Goal: Task Accomplishment & Management: Complete application form

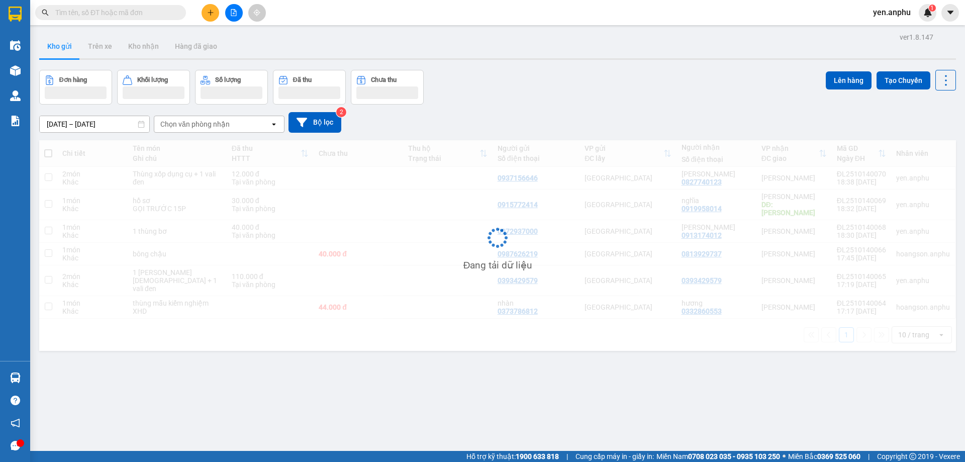
click at [890, 12] on span "yen.anphu" at bounding box center [892, 12] width 54 height 13
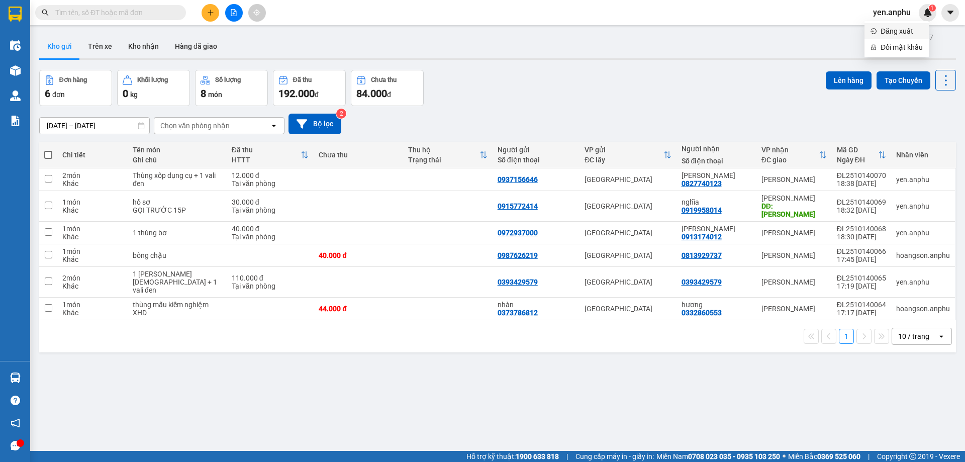
click at [891, 29] on span "Đăng xuất" at bounding box center [901, 31] width 42 height 11
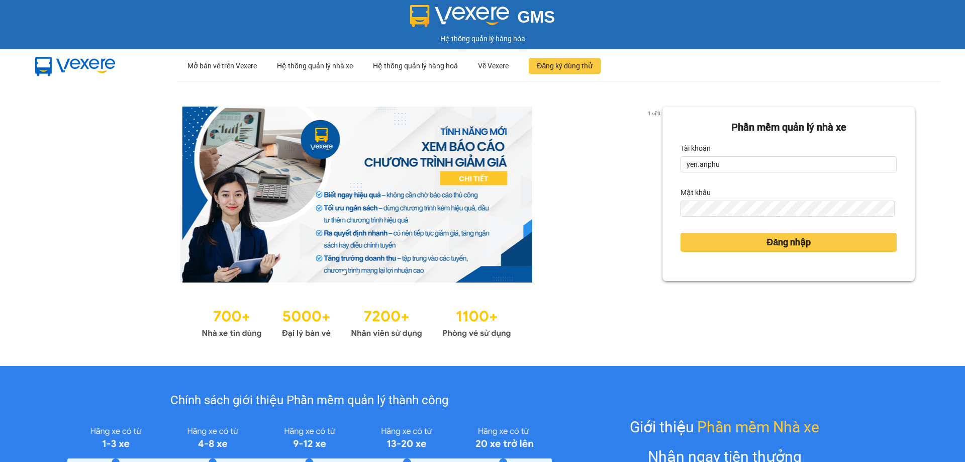
click at [751, 173] on form "Phần mềm quản lý nhà xe Tài khoản yen.anphu Mật khẩu Đăng nhập" at bounding box center [788, 194] width 216 height 148
click at [752, 170] on input "yen.anphu" at bounding box center [788, 164] width 216 height 16
type input "duyen.anphu"
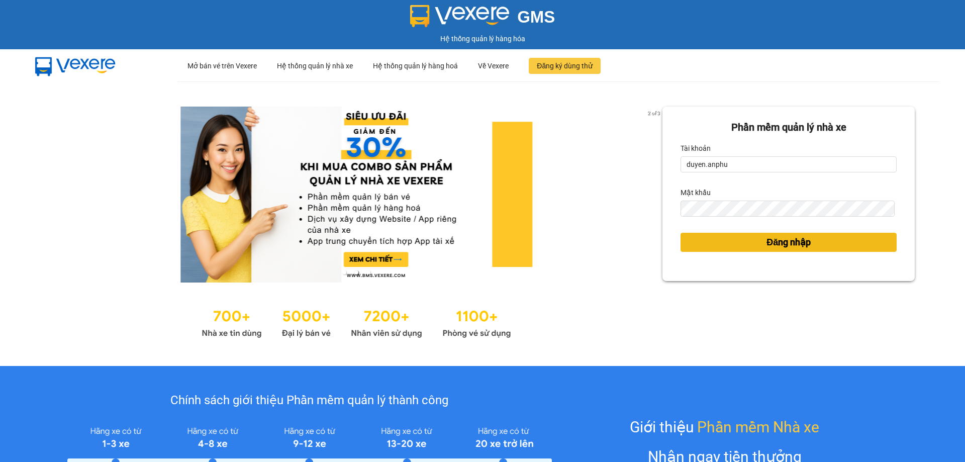
click at [726, 243] on button "Đăng nhập" at bounding box center [788, 242] width 216 height 19
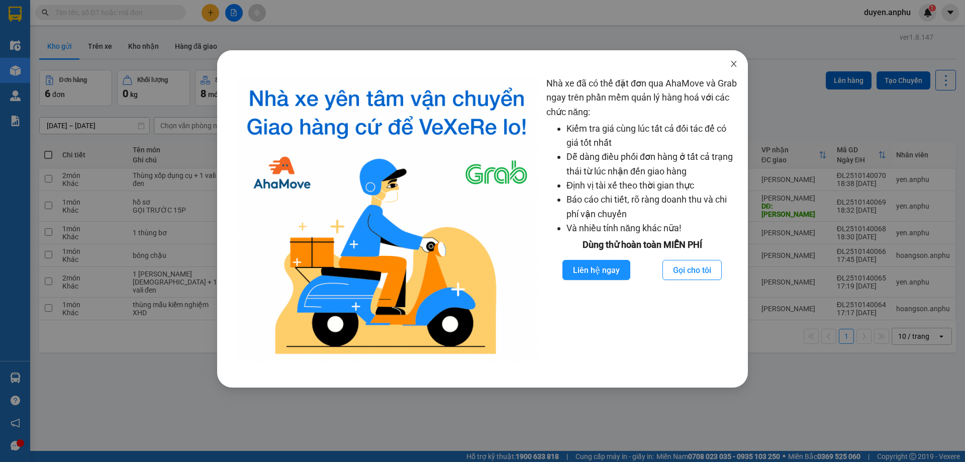
click at [733, 66] on icon "close" at bounding box center [734, 64] width 8 height 8
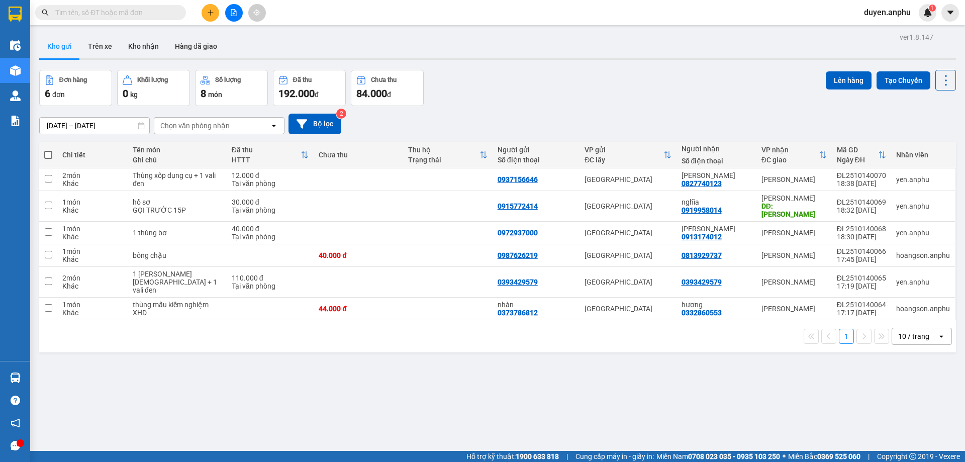
click at [214, 12] on icon "plus" at bounding box center [210, 12] width 7 height 7
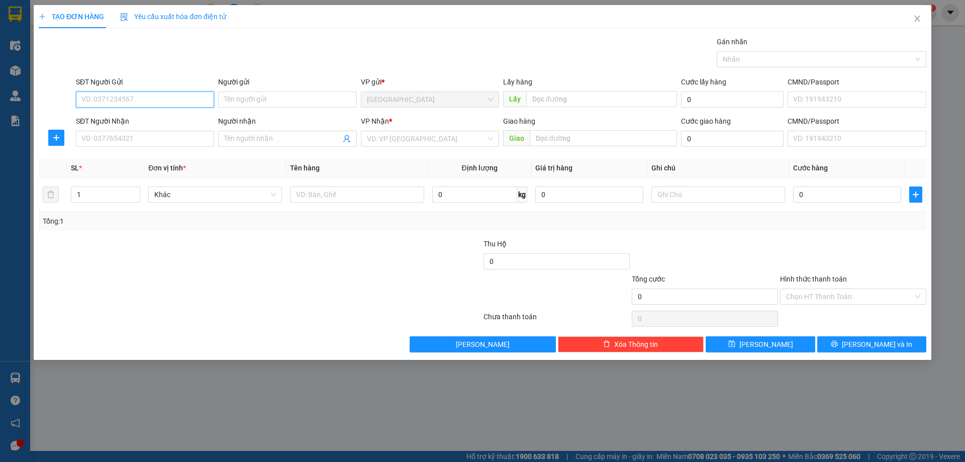
click at [117, 102] on input "SĐT Người Gửi" at bounding box center [145, 99] width 138 height 16
type input "0976346965"
click at [119, 117] on div "0976346965" at bounding box center [145, 119] width 126 height 11
type input "0989939045"
type input "124ndc"
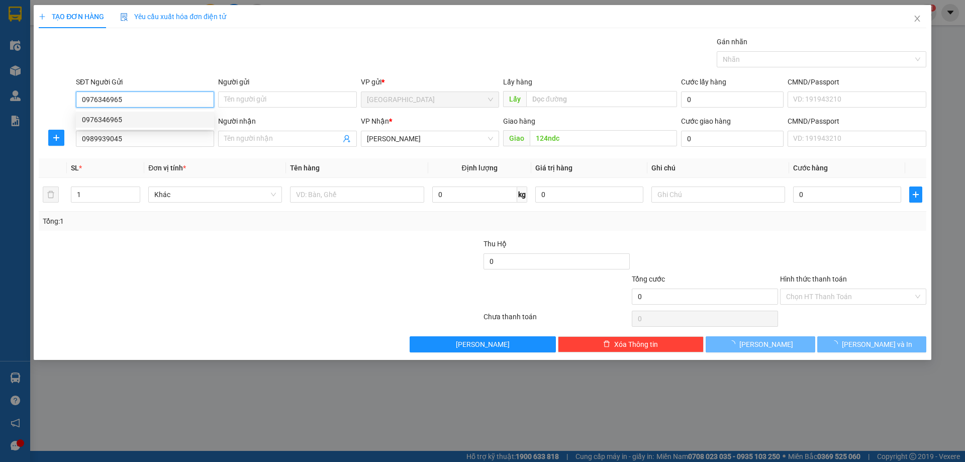
type input "70.000"
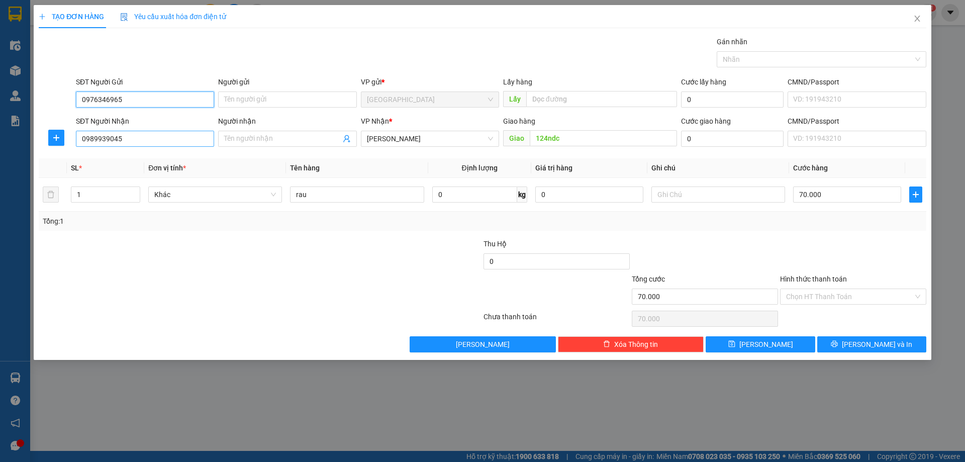
type input "0976346965"
click at [153, 136] on input "0989939045" at bounding box center [145, 139] width 138 height 16
click at [297, 286] on div at bounding box center [186, 290] width 296 height 35
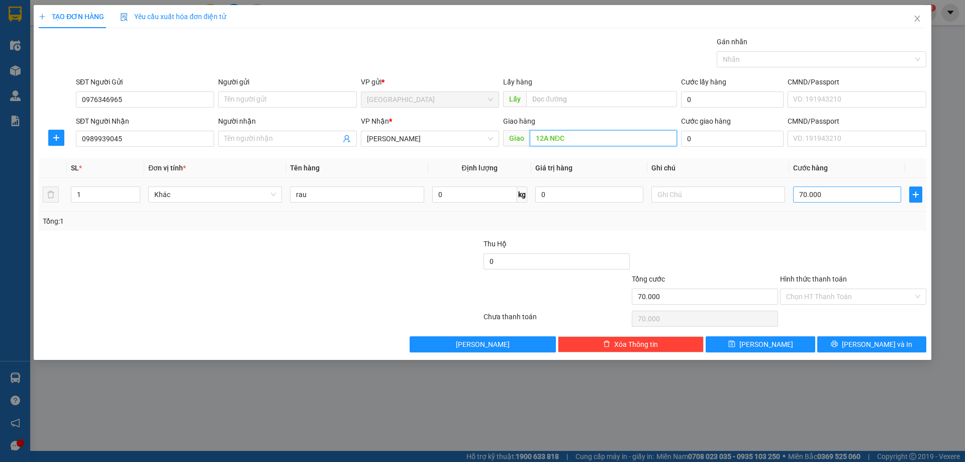
type input "12A NĐC"
click at [831, 197] on input "70.000" at bounding box center [847, 194] width 108 height 16
type input "6"
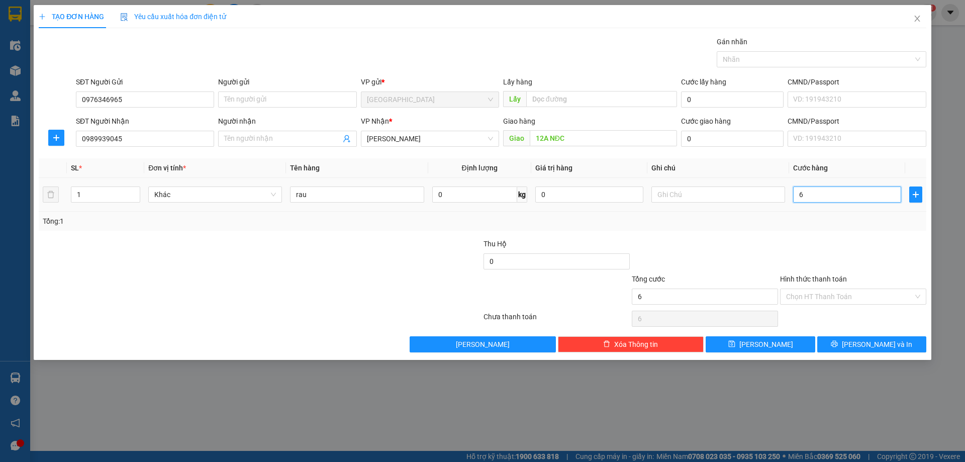
type input "60"
type input "60.000"
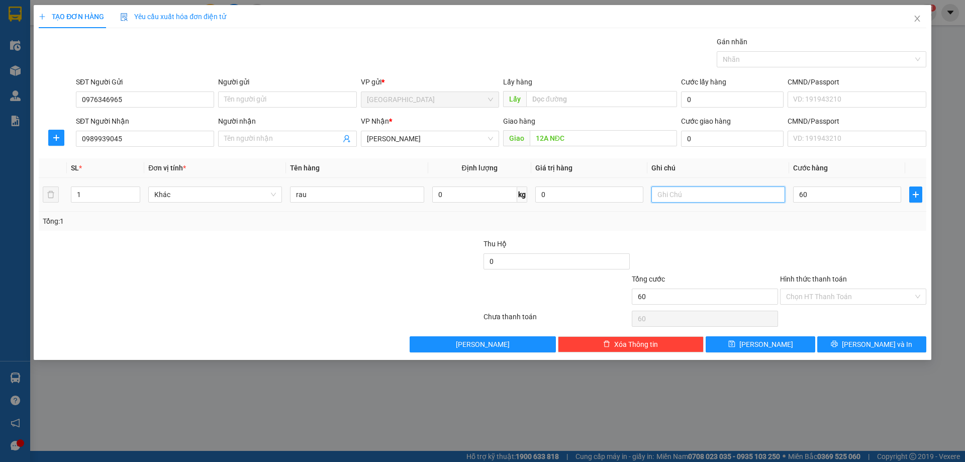
type input "60.000"
click at [718, 197] on input "text" at bounding box center [718, 194] width 134 height 16
type input "gọi trước 10p"
click at [799, 299] on input "Hình thức thanh toán" at bounding box center [849, 296] width 127 height 15
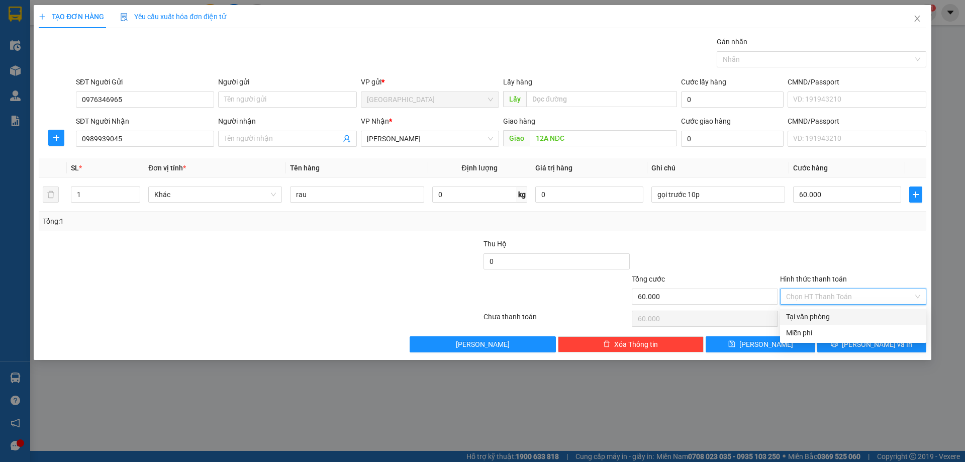
click at [794, 314] on div "Tại văn phòng" at bounding box center [853, 316] width 134 height 11
type input "0"
click at [845, 346] on button "[PERSON_NAME] và In" at bounding box center [871, 344] width 109 height 16
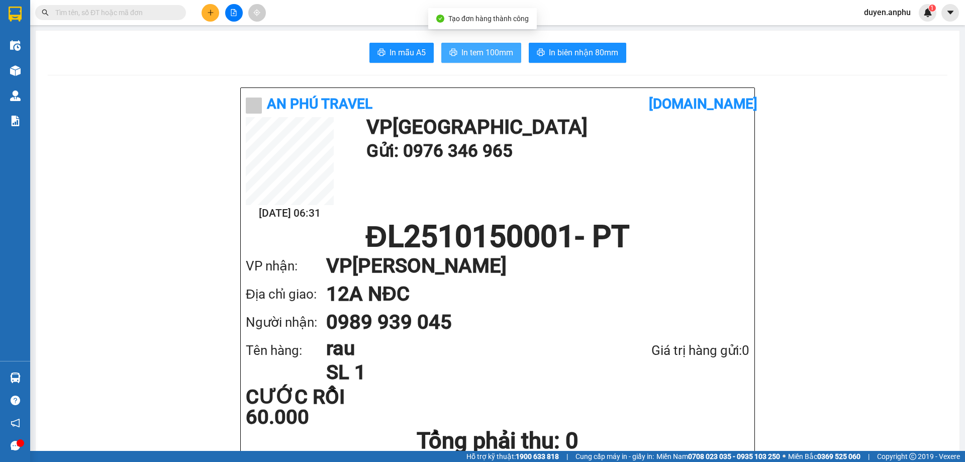
click at [462, 52] on span "In tem 100mm" at bounding box center [487, 52] width 52 height 13
click at [478, 52] on span "In tem 100mm" at bounding box center [487, 52] width 52 height 13
click at [203, 13] on button at bounding box center [210, 13] width 18 height 18
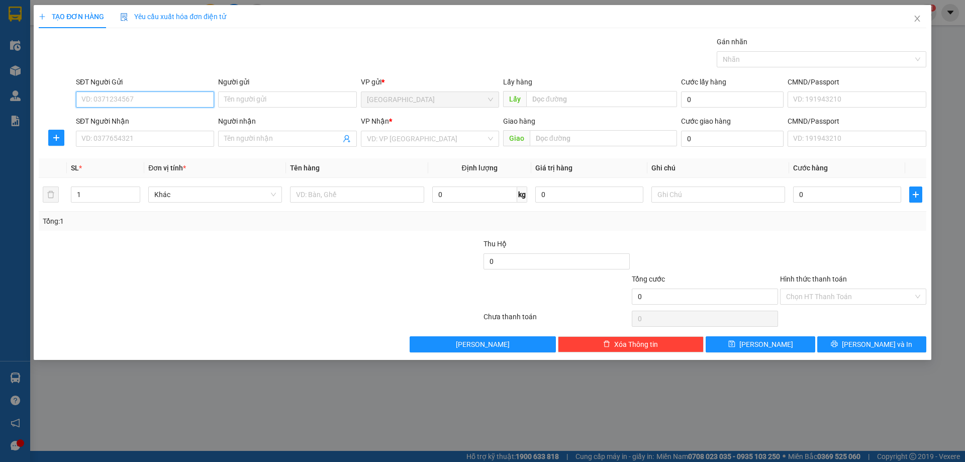
click at [127, 96] on input "SĐT Người Gửi" at bounding box center [145, 99] width 138 height 16
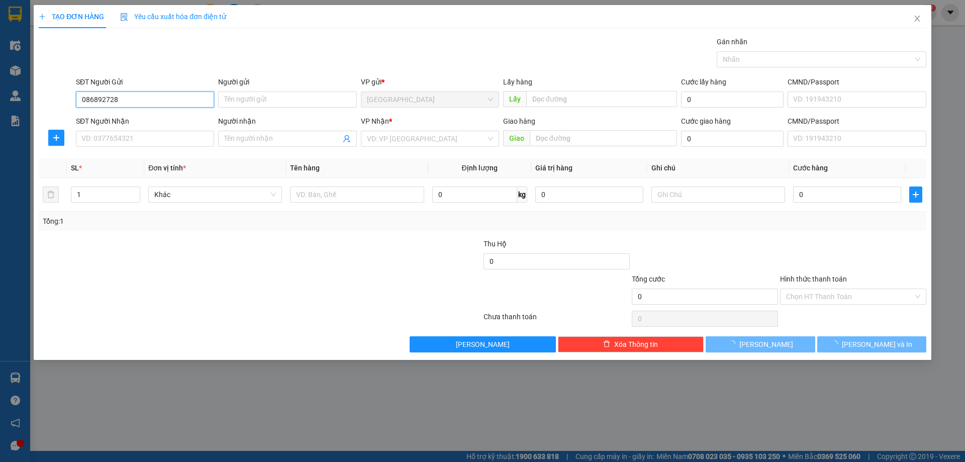
type input "0868927287"
click at [142, 120] on div "0868927287 - nhung" at bounding box center [145, 119] width 126 height 11
type input "nhung"
type input "0975781749"
type input "40.000"
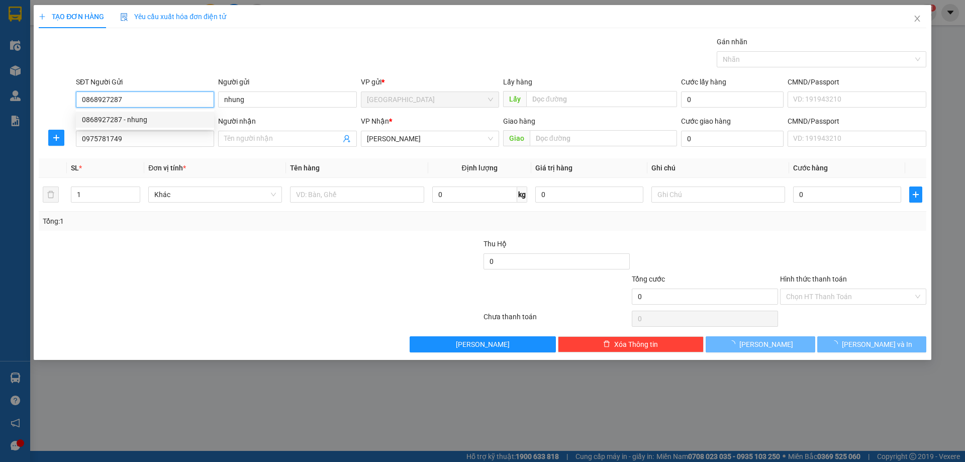
type input "40.000"
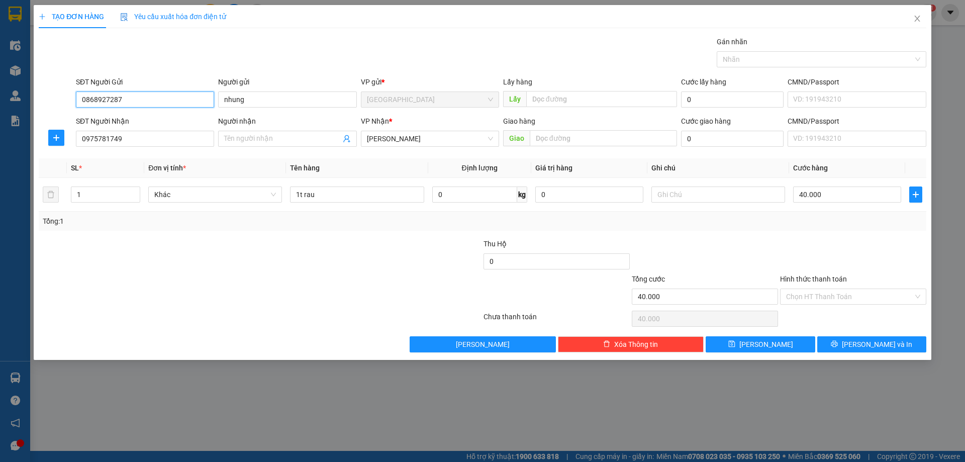
drag, startPoint x: 136, startPoint y: 99, endPoint x: 74, endPoint y: 99, distance: 62.3
click at [80, 99] on input "0868927287" at bounding box center [145, 99] width 138 height 16
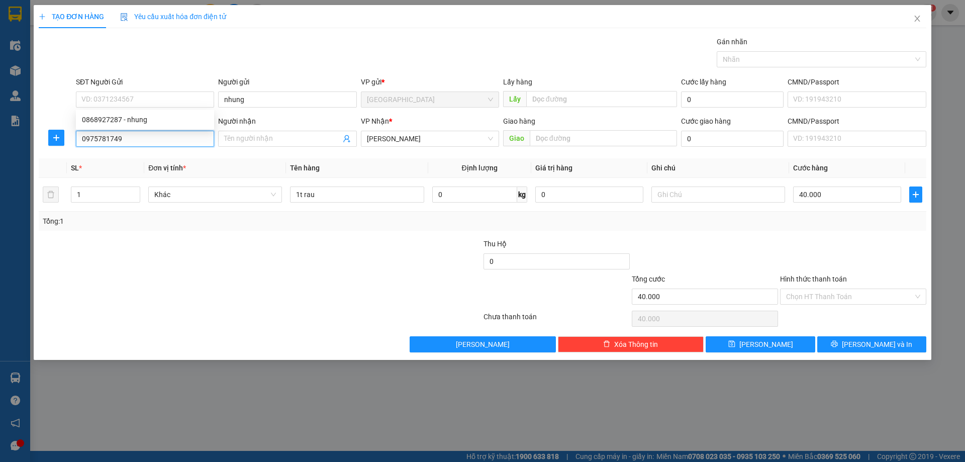
drag, startPoint x: 135, startPoint y: 145, endPoint x: 0, endPoint y: 142, distance: 135.2
click at [0, 141] on div "TẠO ĐƠN HÀNG Yêu cầu xuất hóa đơn điện tử Transit Pickup Surcharge Ids Transit …" at bounding box center [482, 231] width 965 height 462
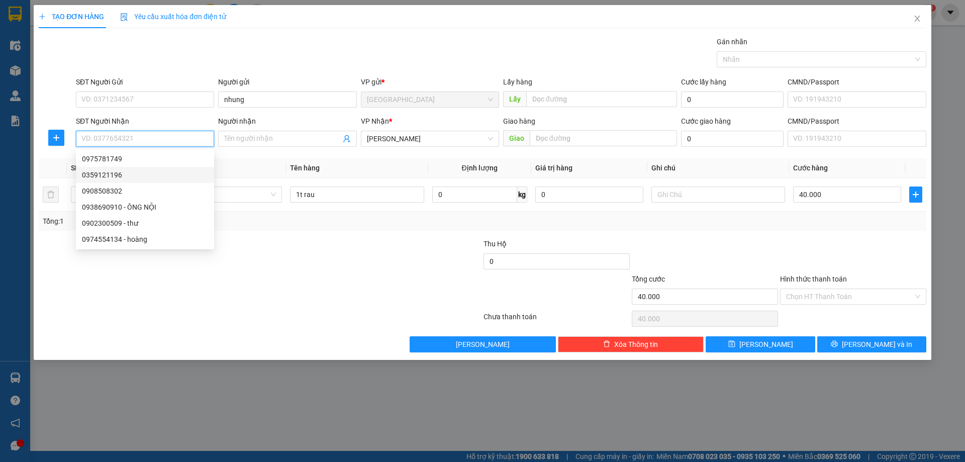
paste input "0868927287"
type input "0868927287"
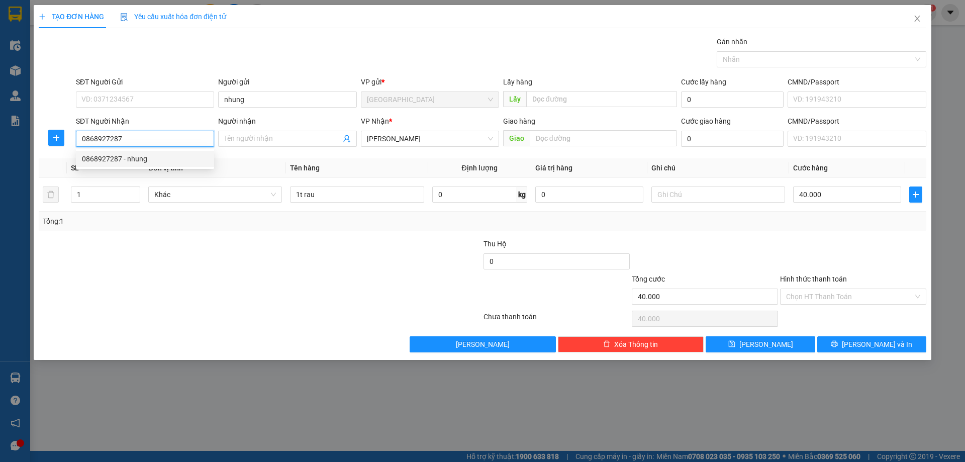
click at [112, 158] on div "0868927287 - nhung" at bounding box center [145, 158] width 126 height 11
type input "nhung"
type input "30.000"
type input "0868927287"
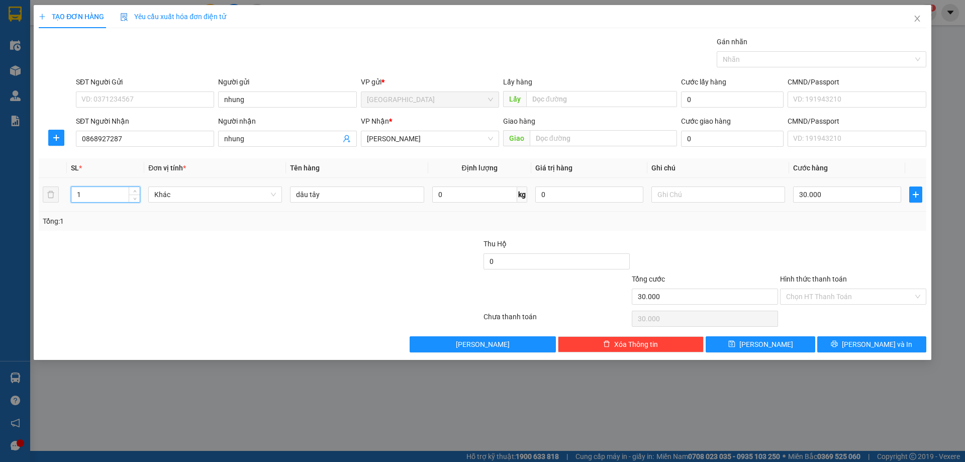
drag, startPoint x: 107, startPoint y: 197, endPoint x: 0, endPoint y: 194, distance: 106.6
click at [0, 194] on div "TẠO ĐƠN HÀNG Yêu cầu xuất hóa đơn điện tử Transit Pickup Surcharge Ids Transit …" at bounding box center [482, 231] width 965 height 462
type input "2"
type input "trái cây"
type input "8"
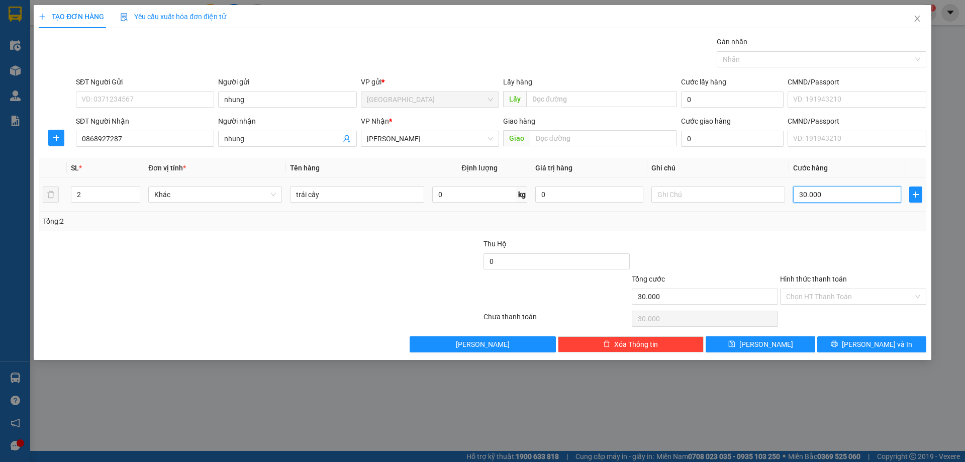
type input "8"
type input "80"
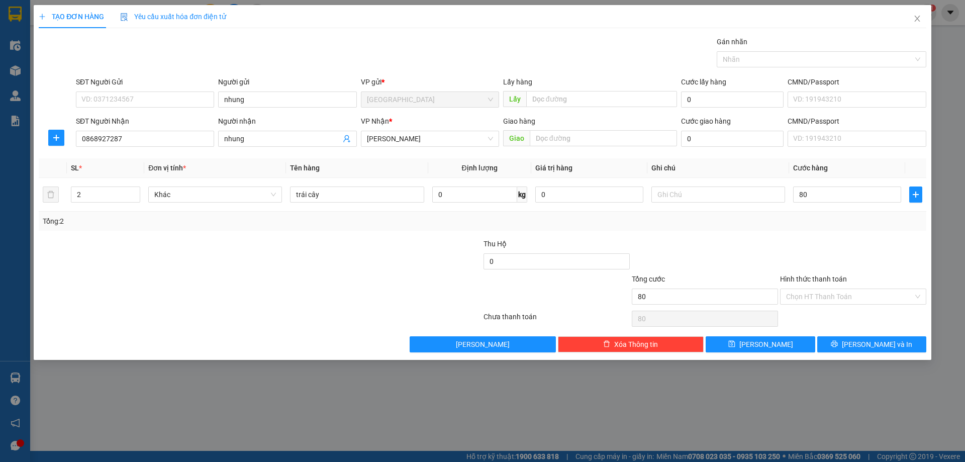
type input "80.000"
click at [819, 228] on div "Tổng: 2" at bounding box center [482, 221] width 887 height 19
click at [838, 341] on icon "printer" at bounding box center [834, 344] width 7 height 7
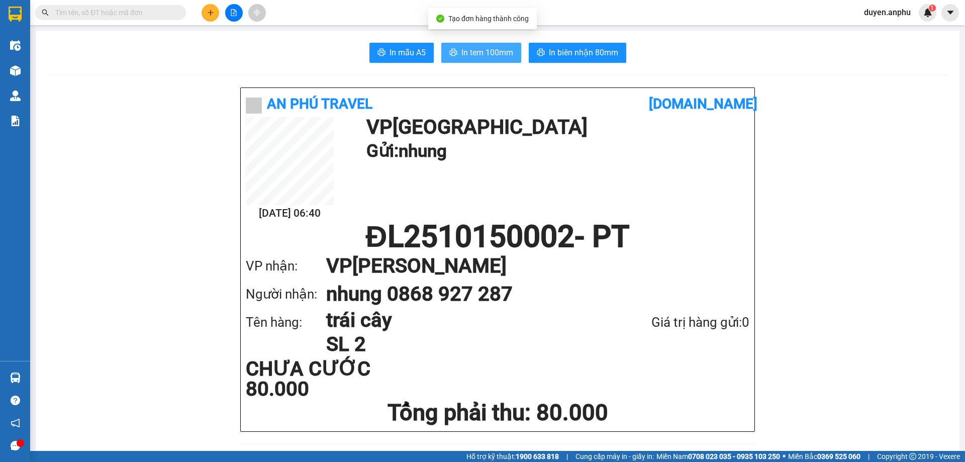
click at [477, 58] on span "In tem 100mm" at bounding box center [487, 52] width 52 height 13
click at [473, 46] on button "In tem 100mm" at bounding box center [481, 53] width 80 height 20
click at [478, 50] on span "In tem 100mm" at bounding box center [487, 52] width 52 height 13
click at [479, 62] on button "In tem 100mm" at bounding box center [481, 53] width 80 height 20
drag, startPoint x: 899, startPoint y: 323, endPoint x: 921, endPoint y: 348, distance: 33.1
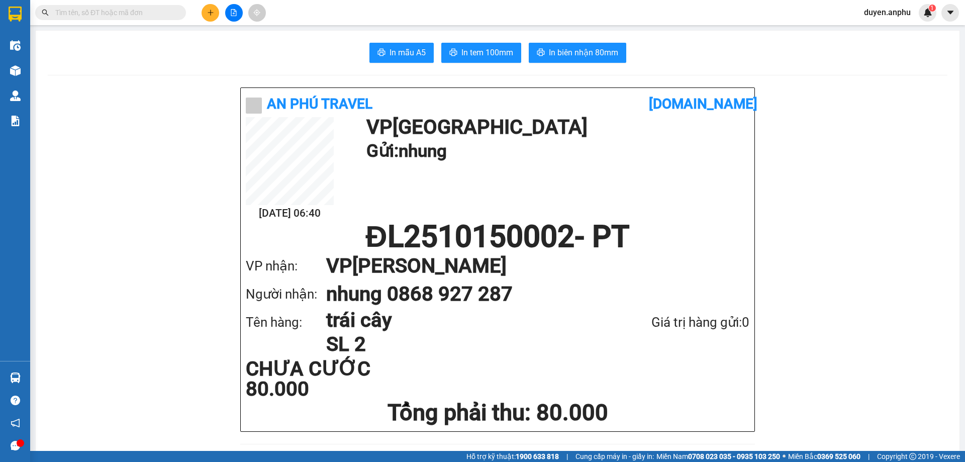
click at [209, 11] on icon "plus" at bounding box center [210, 12] width 7 height 7
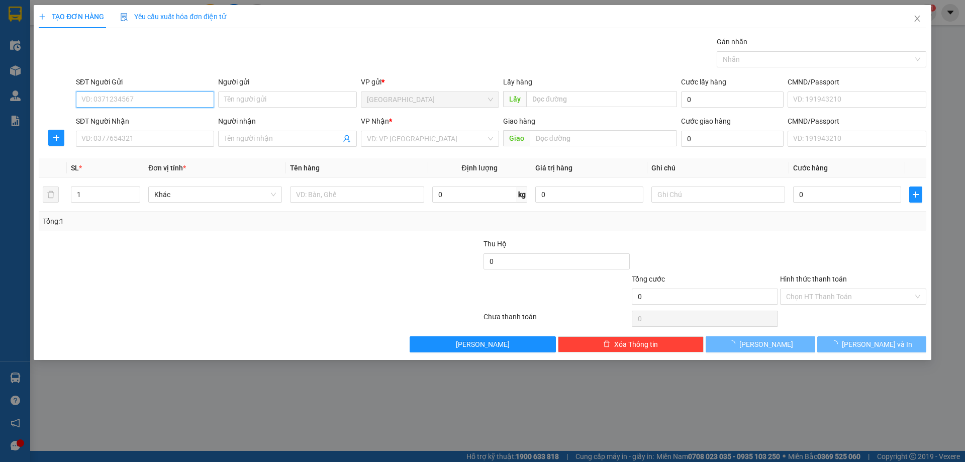
click at [168, 97] on input "SĐT Người Gửi" at bounding box center [145, 99] width 138 height 16
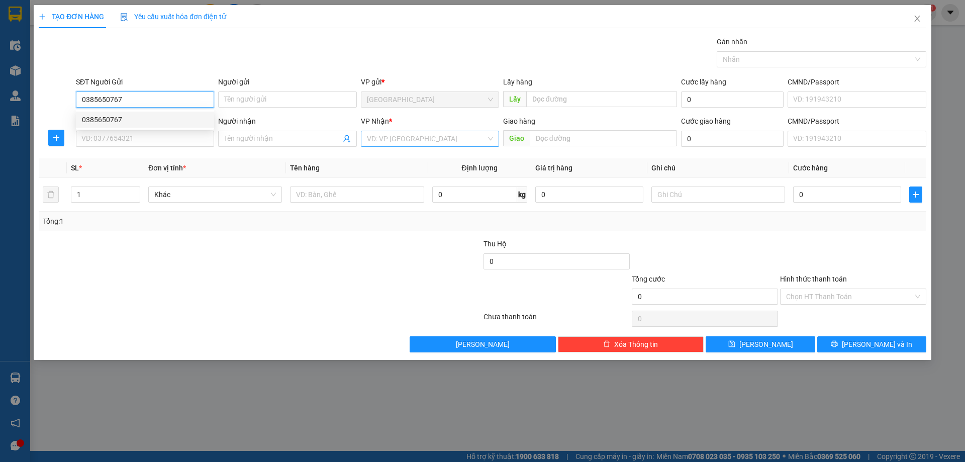
type input "0385650767"
click at [415, 139] on input "search" at bounding box center [426, 138] width 119 height 15
click at [133, 100] on input "0385650767" at bounding box center [145, 99] width 138 height 16
click at [127, 124] on div "0385650767" at bounding box center [145, 119] width 126 height 11
type input "CF Trang - ĐT"
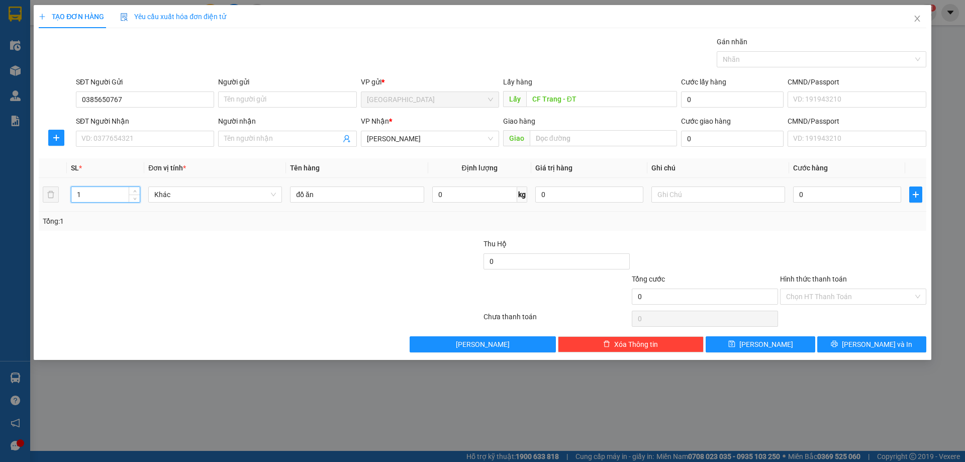
drag, startPoint x: 105, startPoint y: 197, endPoint x: 0, endPoint y: 198, distance: 105.0
click at [0, 202] on div "TẠO ĐƠN HÀNG Yêu cầu xuất hóa đơn điện tử Transit Pickup Surcharge Ids Transit …" at bounding box center [482, 231] width 965 height 462
type input "2"
drag, startPoint x: 305, startPoint y: 196, endPoint x: 0, endPoint y: 192, distance: 304.5
click at [0, 193] on div "TẠO ĐƠN HÀNG Yêu cầu xuất hóa đơn điện tử Transit Pickup Surcharge Ids Transit …" at bounding box center [482, 231] width 965 height 462
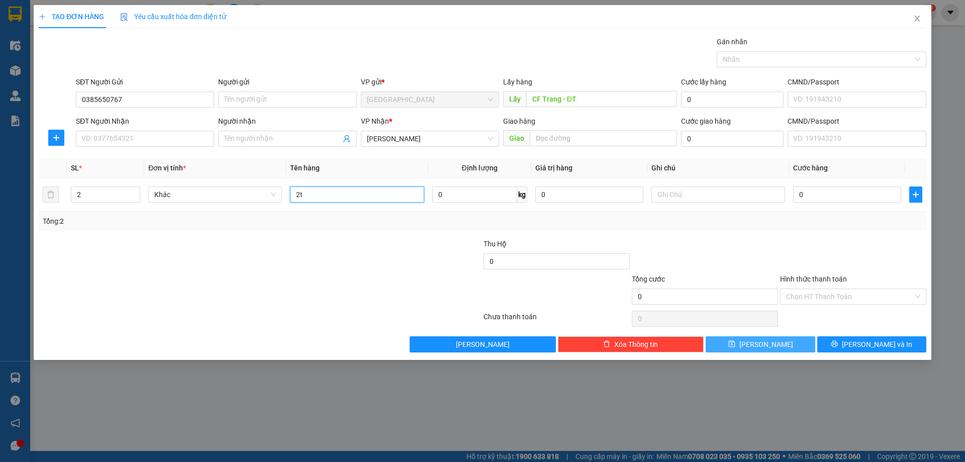
type input "2t"
click at [764, 339] on span "[PERSON_NAME]" at bounding box center [766, 344] width 54 height 11
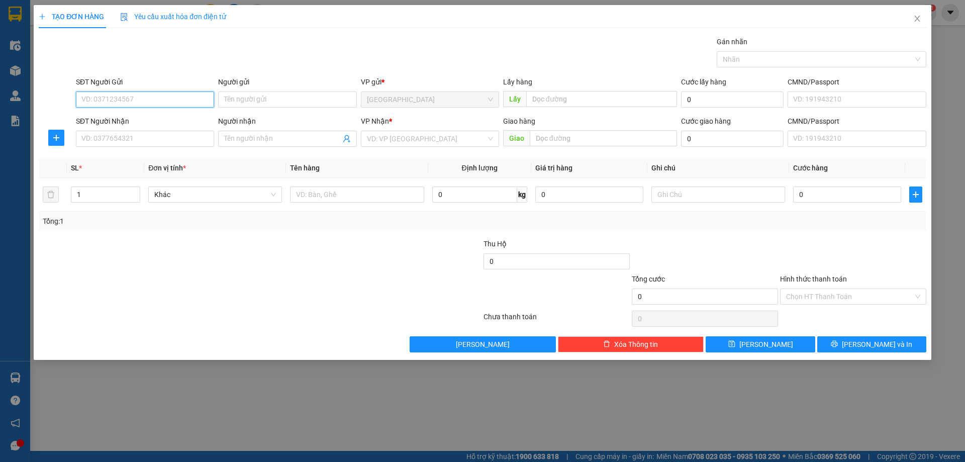
click at [101, 92] on input "SĐT Người Gửi" at bounding box center [145, 99] width 138 height 16
click at [114, 99] on input "SĐT Người Gửi" at bounding box center [145, 99] width 138 height 16
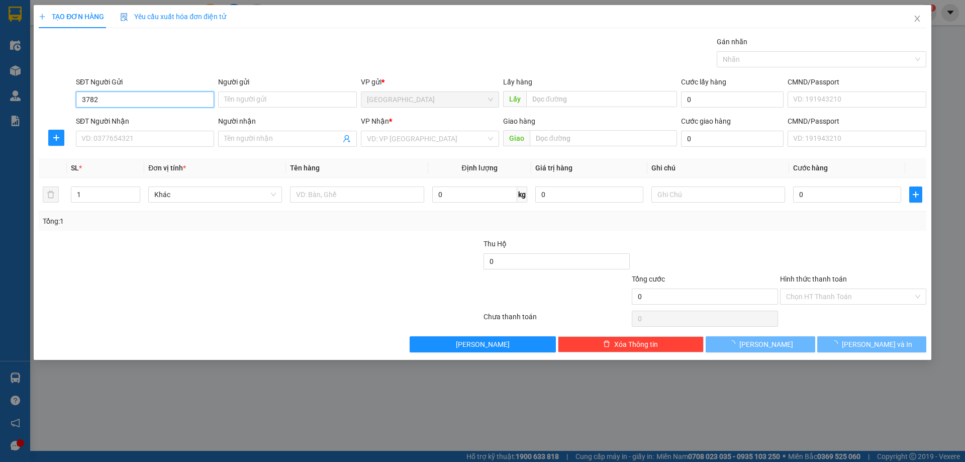
drag, startPoint x: 123, startPoint y: 101, endPoint x: 0, endPoint y: 88, distance: 123.2
click at [0, 96] on div "TẠO ĐƠN HÀNG Yêu cầu xuất hóa đơn điện tử Transit Pickup Surcharge Ids Transit …" at bounding box center [482, 231] width 965 height 462
type input "0398483782"
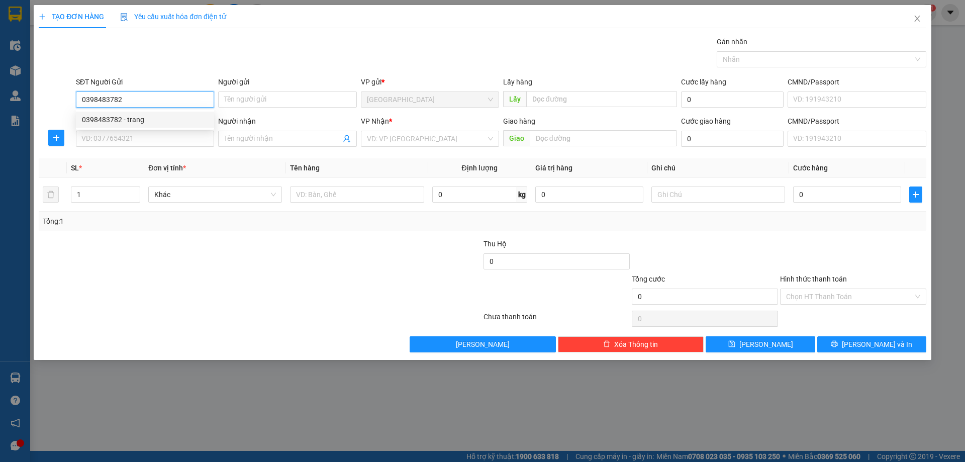
click at [144, 116] on div "0398483782 - trang" at bounding box center [145, 119] width 126 height 11
type input "trang"
type input "tịnh thất quan âm"
type input "0398483782"
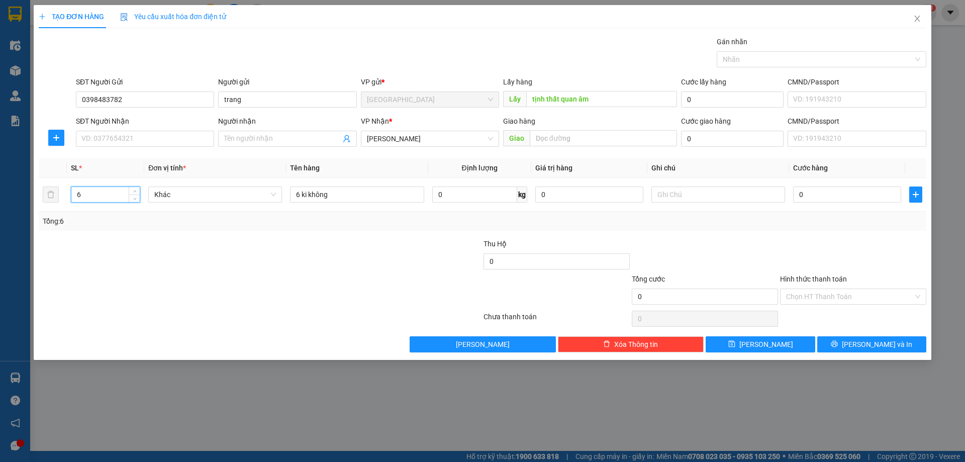
drag, startPoint x: 94, startPoint y: 195, endPoint x: 0, endPoint y: 221, distance: 97.3
click at [0, 219] on div "TẠO ĐƠN HÀNG Yêu cầu xuất hóa đơn điện tử Transit Pickup Surcharge Ids Transit …" at bounding box center [482, 231] width 965 height 462
type input "5"
drag, startPoint x: 298, startPoint y: 197, endPoint x: 274, endPoint y: 203, distance: 25.2
click at [279, 202] on tr "5 Khác 6 ki không 0 kg 0 0" at bounding box center [482, 195] width 887 height 34
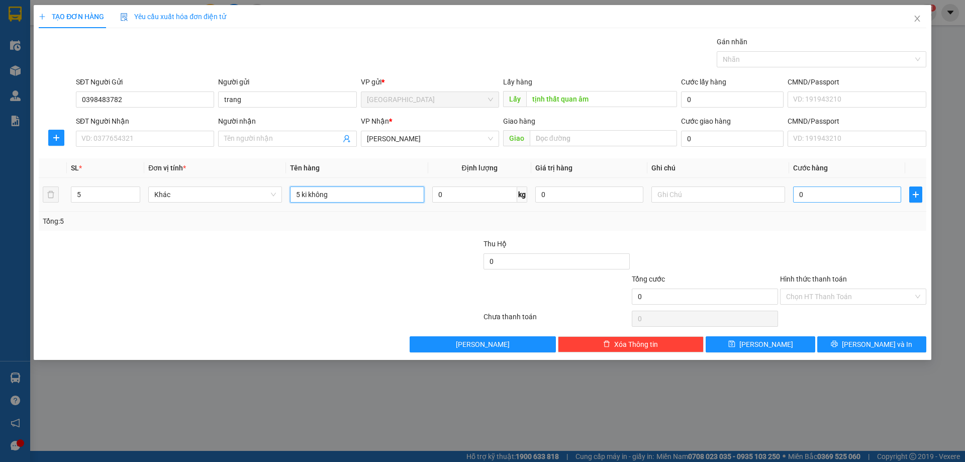
type input "5 ki không"
click at [803, 201] on input "0" at bounding box center [847, 194] width 108 height 16
type input "3"
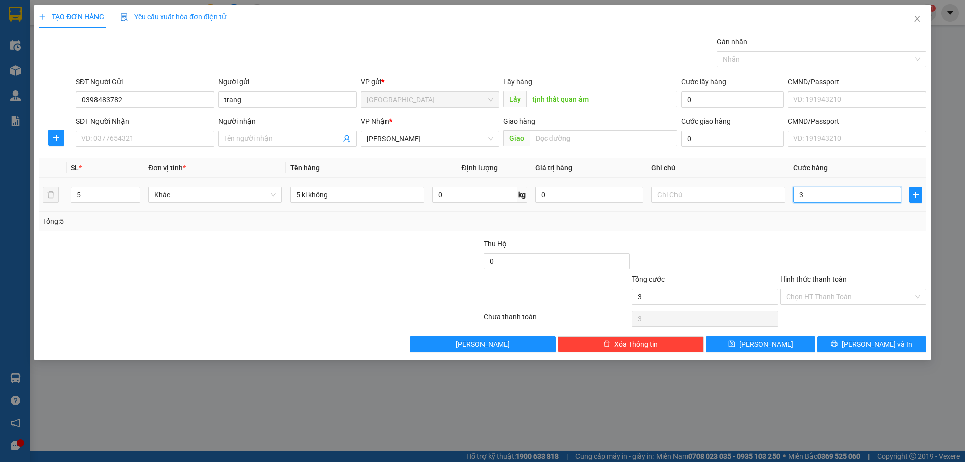
type input "30"
type input "30.000"
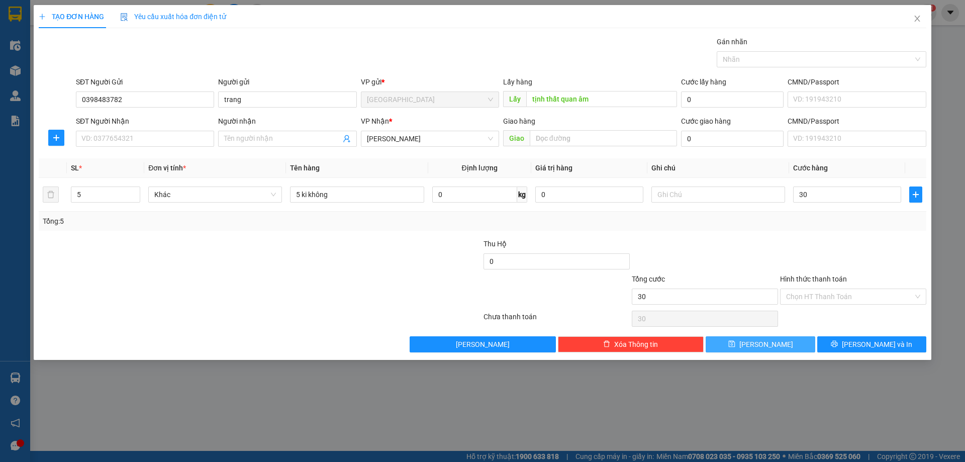
type input "30.000"
click at [748, 344] on button "[PERSON_NAME]" at bounding box center [759, 344] width 109 height 16
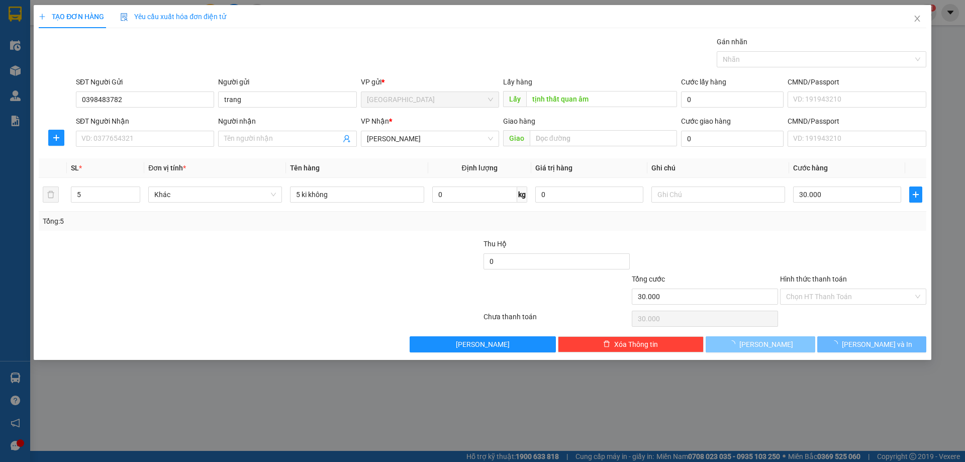
type input "0"
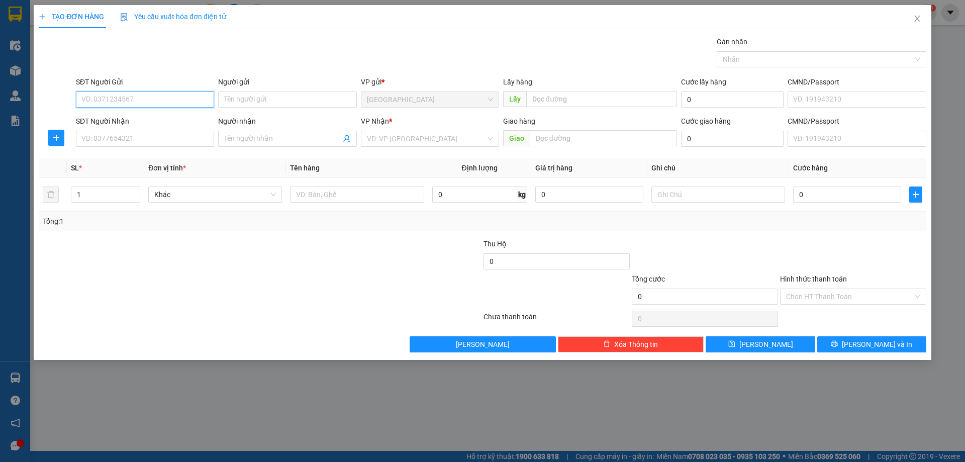
click at [111, 99] on input "SĐT Người Gửi" at bounding box center [145, 99] width 138 height 16
click at [111, 97] on input "SĐT Người Gửi" at bounding box center [145, 99] width 138 height 16
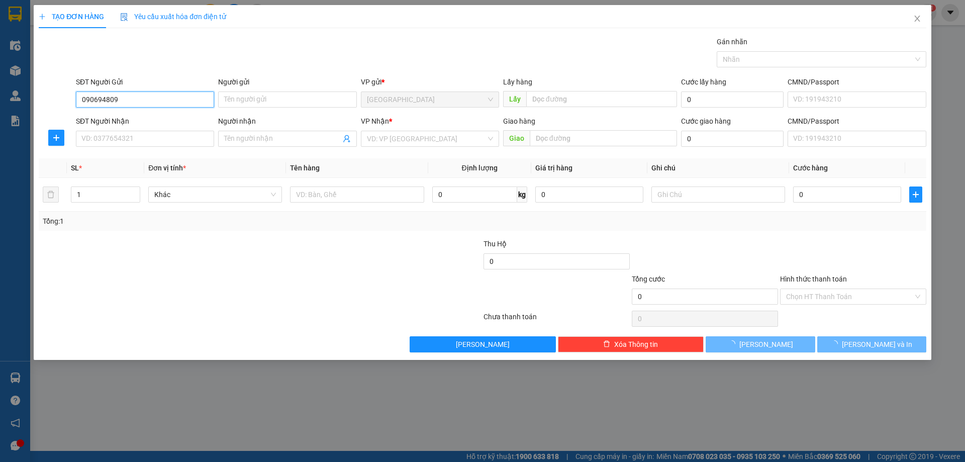
type input "0906948095"
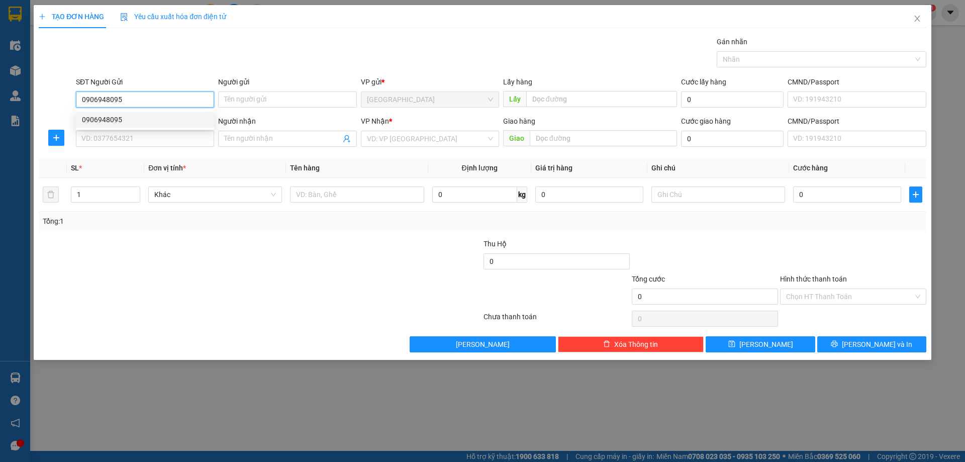
click at [122, 120] on div "0906948095" at bounding box center [145, 119] width 126 height 11
type input "CF Trang"
type input "mũi né"
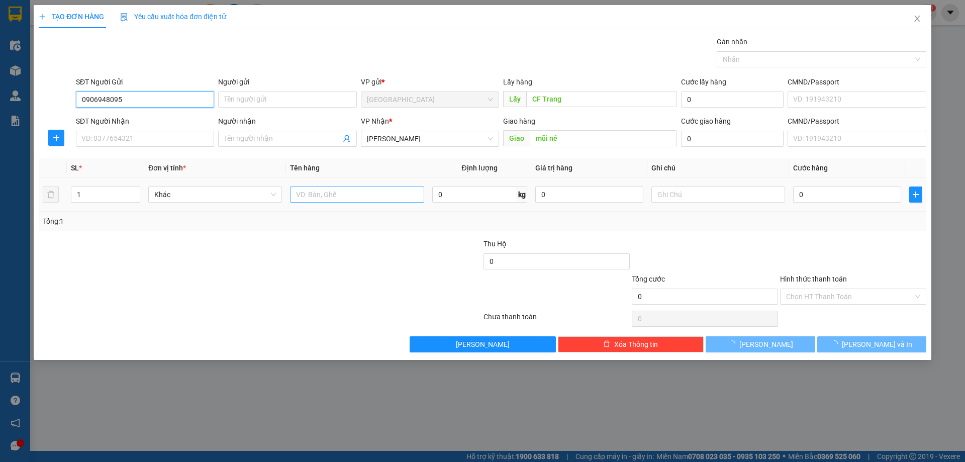
type input "0906948095"
click at [364, 193] on input "text" at bounding box center [357, 194] width 134 height 16
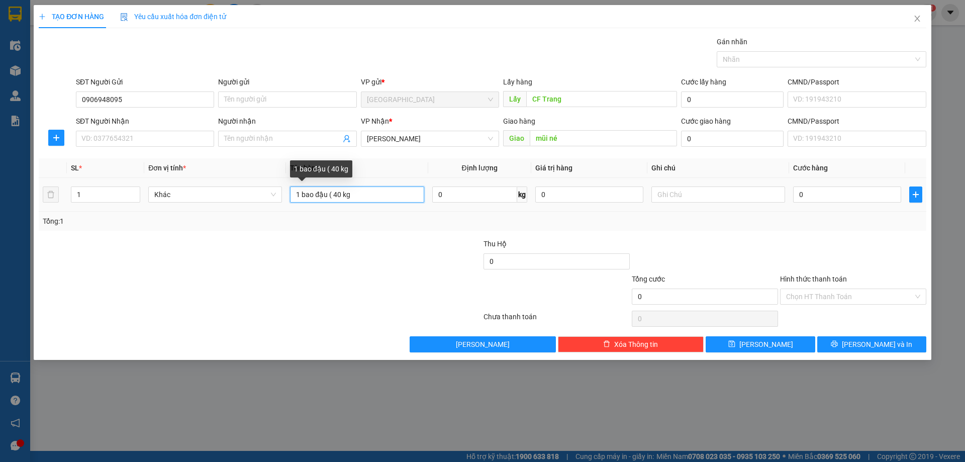
click at [337, 193] on input "1 bao đậu ( 40 kg" at bounding box center [357, 194] width 134 height 16
click at [358, 193] on input "1 bao đậu ( 50 kg" at bounding box center [357, 194] width 134 height 16
type input "1 bao đậu ( 50 kg)"
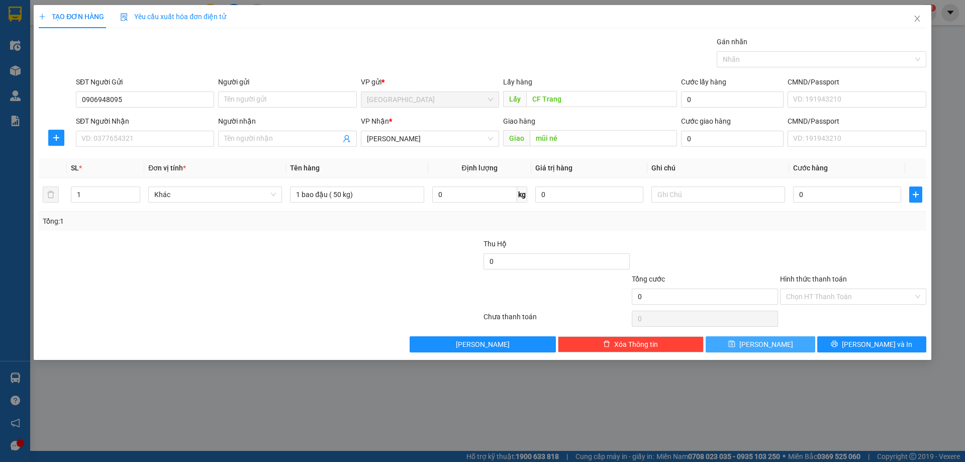
click at [735, 347] on icon "save" at bounding box center [731, 344] width 7 height 7
click at [918, 16] on icon "close" at bounding box center [917, 19] width 8 height 8
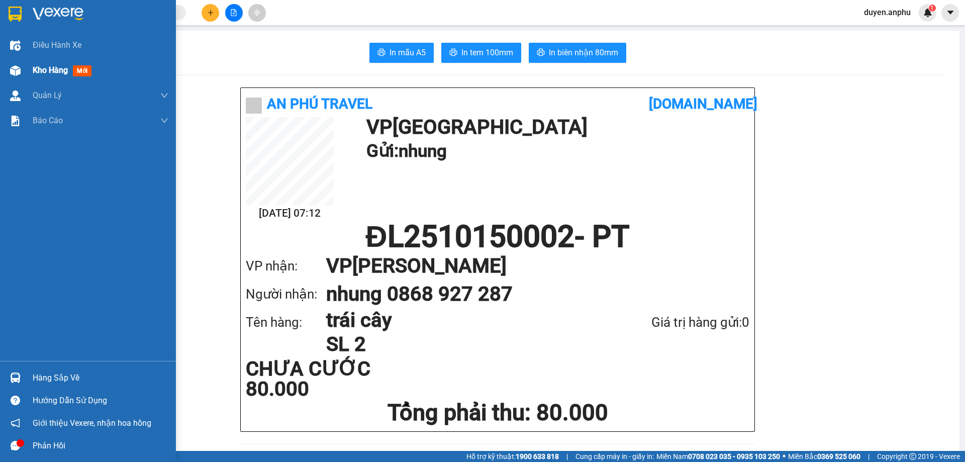
click at [37, 74] on span "Kho hàng" at bounding box center [50, 70] width 35 height 10
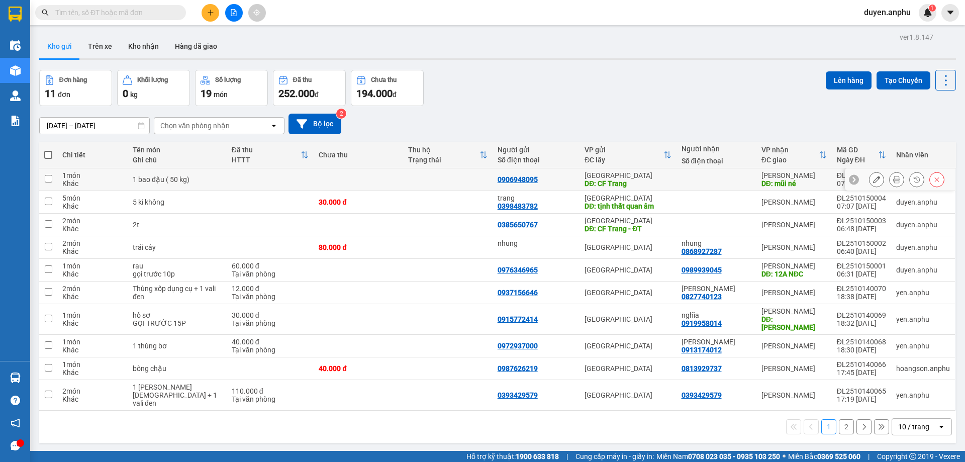
click at [46, 179] on input "checkbox" at bounding box center [49, 179] width 8 height 8
checkbox input "true"
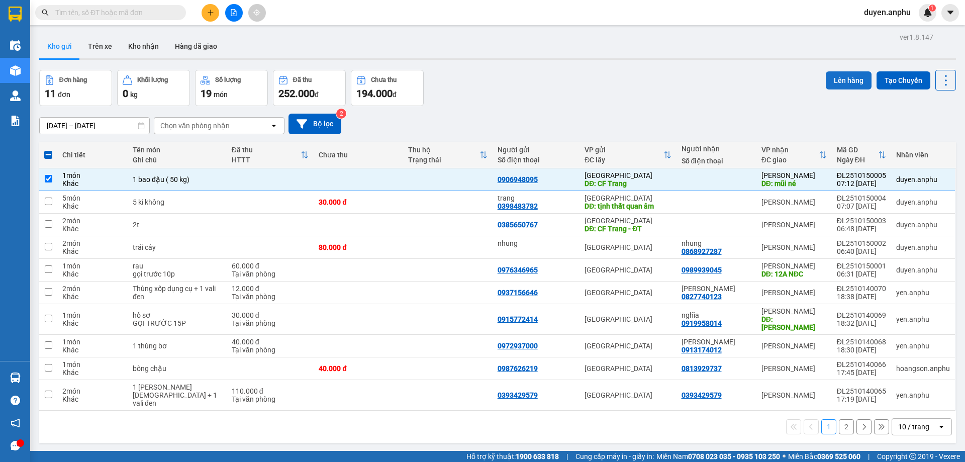
click at [839, 75] on button "Lên hàng" at bounding box center [849, 80] width 46 height 18
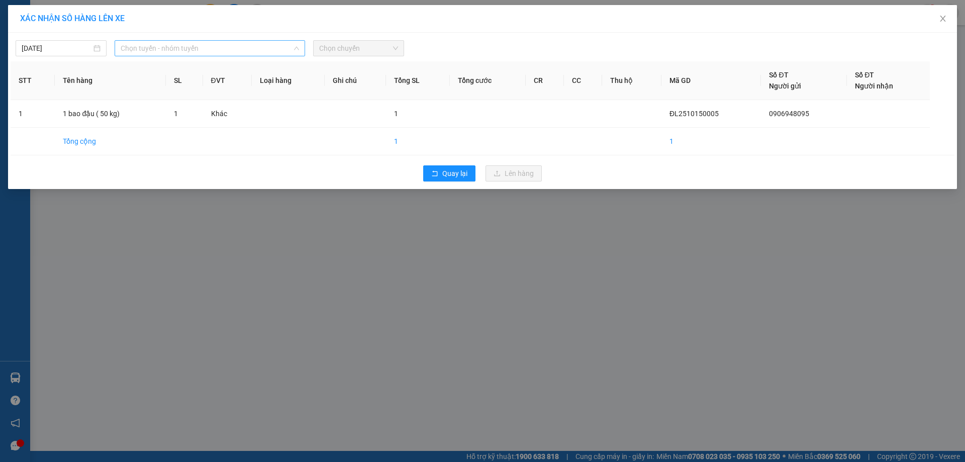
click at [176, 48] on span "Chọn tuyến - nhóm tuyến" at bounding box center [210, 48] width 178 height 15
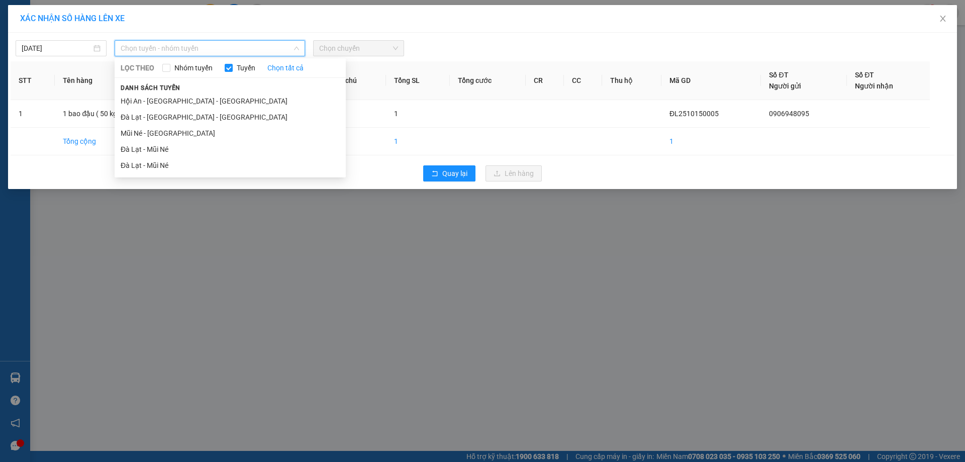
drag, startPoint x: 169, startPoint y: 146, endPoint x: 333, endPoint y: 91, distance: 173.2
click at [172, 144] on li "Đà Lạt - Mũi Né" at bounding box center [230, 149] width 231 height 16
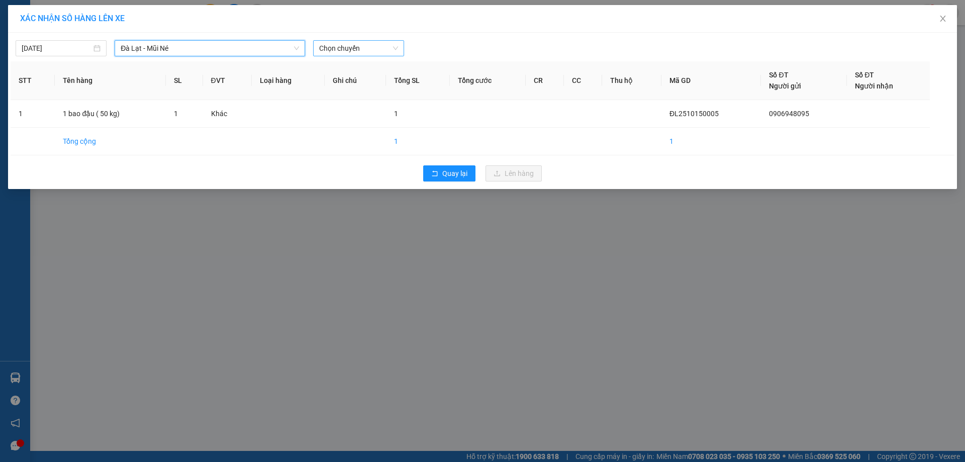
click at [373, 47] on span "Chọn chuyến" at bounding box center [358, 48] width 79 height 15
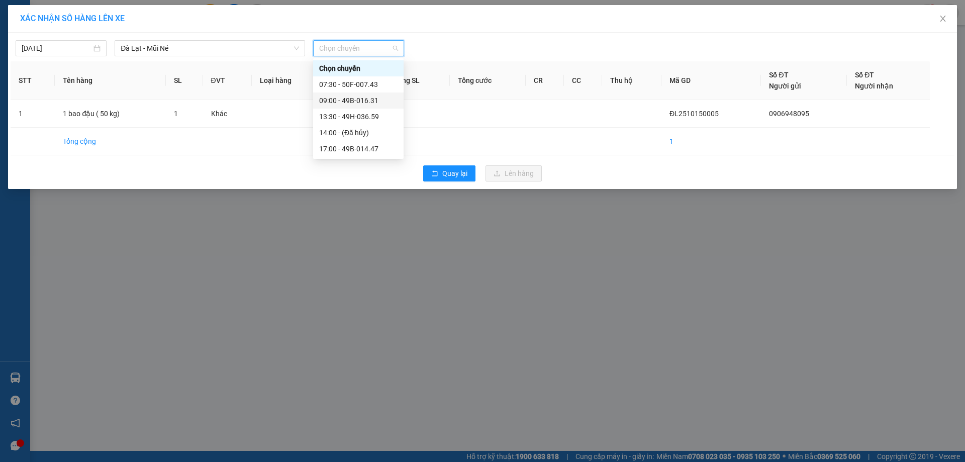
click at [344, 97] on div "09:00 - 49B-016.31" at bounding box center [358, 100] width 78 height 11
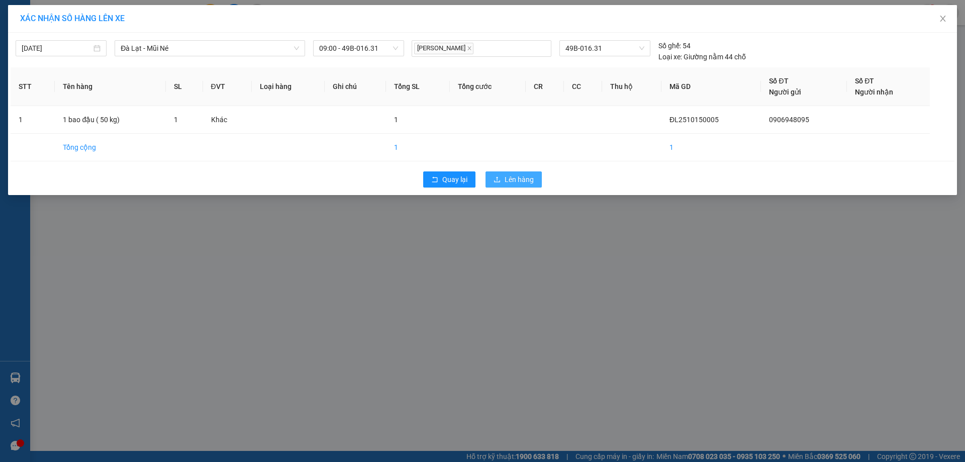
click at [506, 173] on button "Lên hàng" at bounding box center [513, 179] width 56 height 16
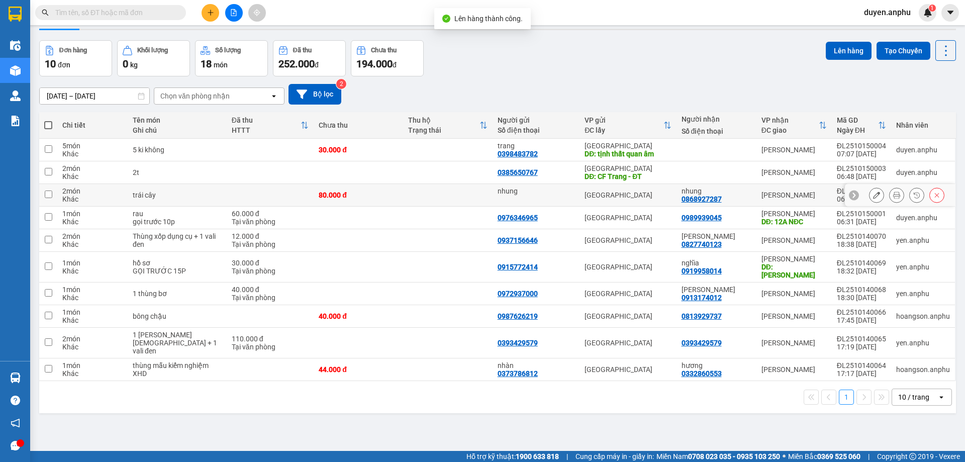
scroll to position [46, 0]
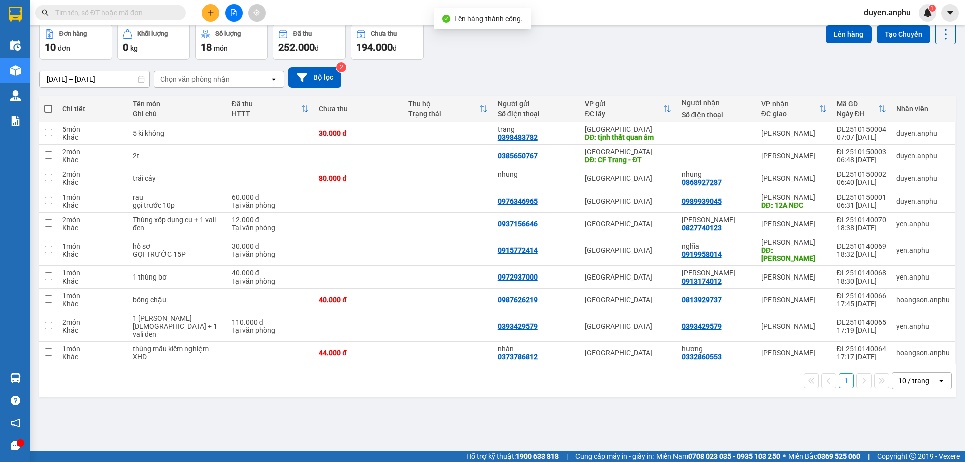
click at [909, 375] on div "10 / trang" at bounding box center [913, 380] width 31 height 10
click at [903, 352] on span "100 / trang" at bounding box center [910, 350] width 36 height 10
click at [50, 109] on span at bounding box center [48, 109] width 8 height 8
click at [48, 104] on input "checkbox" at bounding box center [48, 104] width 0 height 0
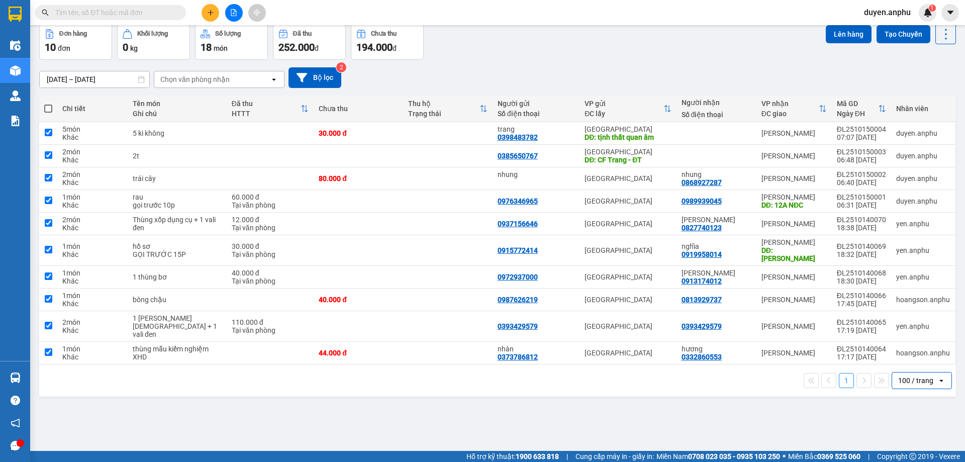
checkbox input "true"
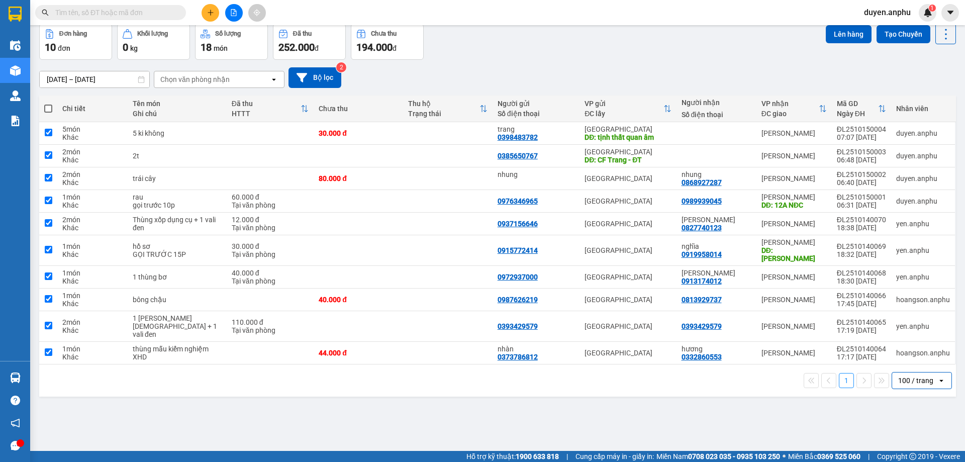
checkbox input "true"
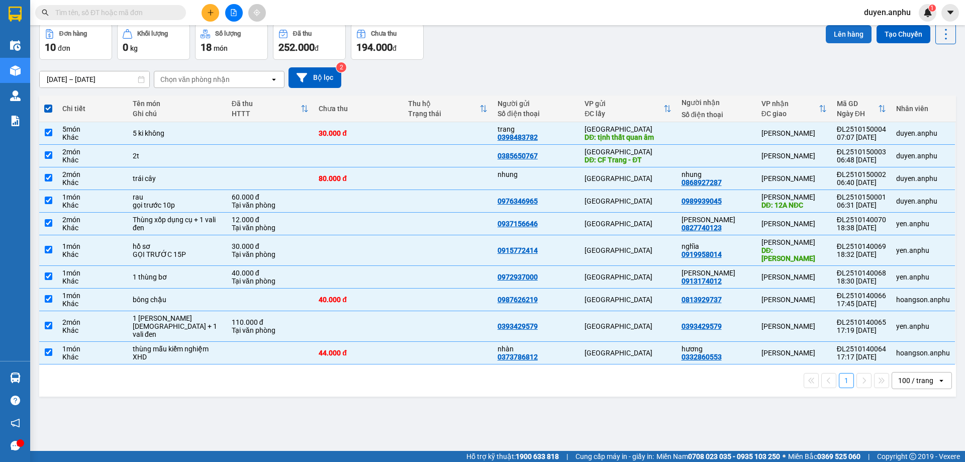
click at [846, 32] on button "Lên hàng" at bounding box center [849, 34] width 46 height 18
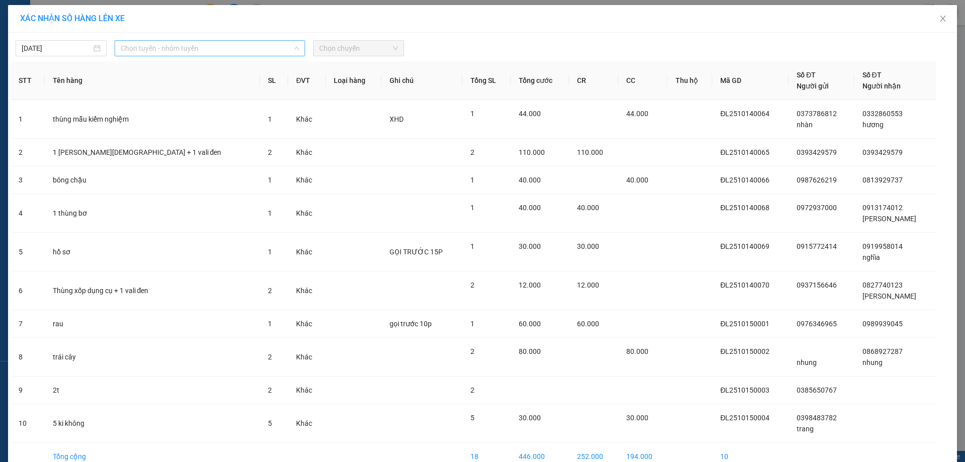
click at [192, 53] on span "Chọn tuyến - nhóm tuyến" at bounding box center [210, 48] width 178 height 15
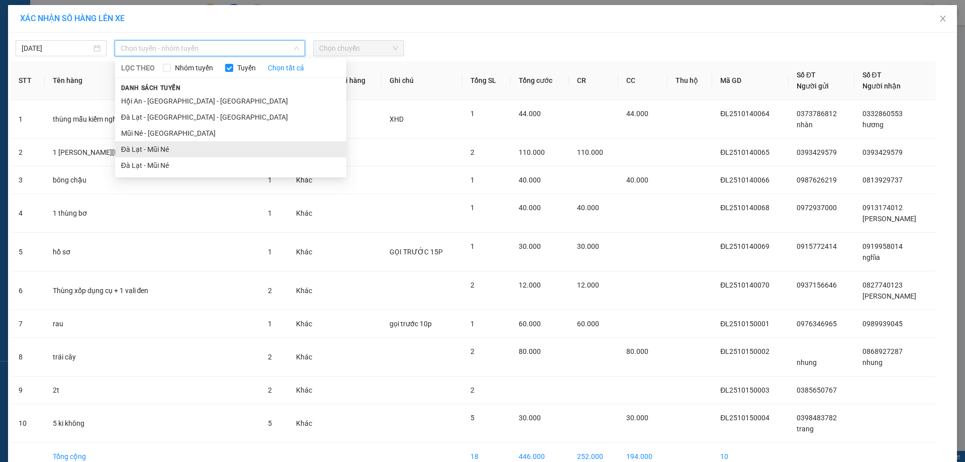
drag, startPoint x: 147, startPoint y: 155, endPoint x: 302, endPoint y: 91, distance: 167.6
click at [147, 155] on li "Đà Lạt - Mũi Né" at bounding box center [230, 149] width 231 height 16
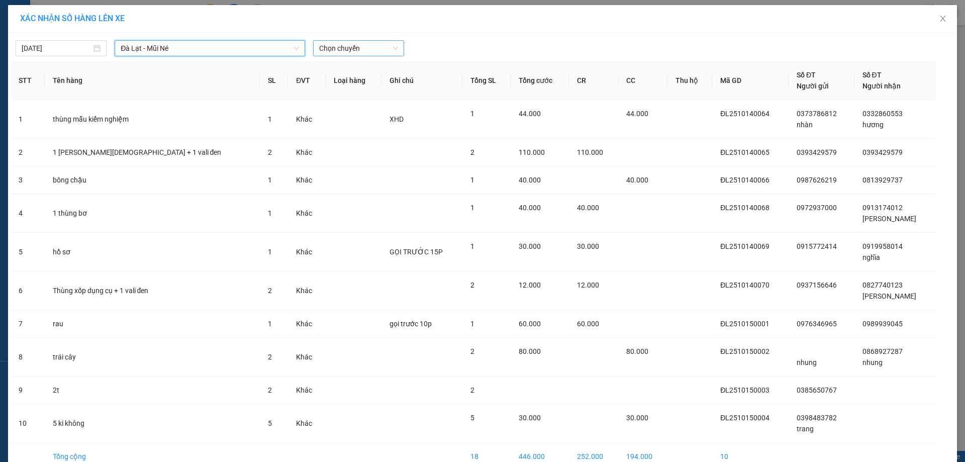
click at [351, 45] on span "Chọn chuyến" at bounding box center [358, 48] width 79 height 15
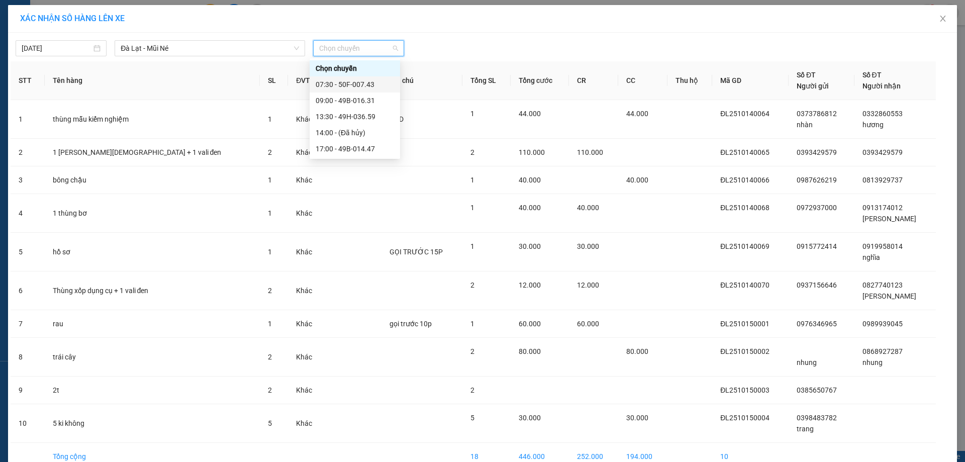
click at [332, 82] on div "07:30 - 50F-007.43" at bounding box center [355, 84] width 78 height 11
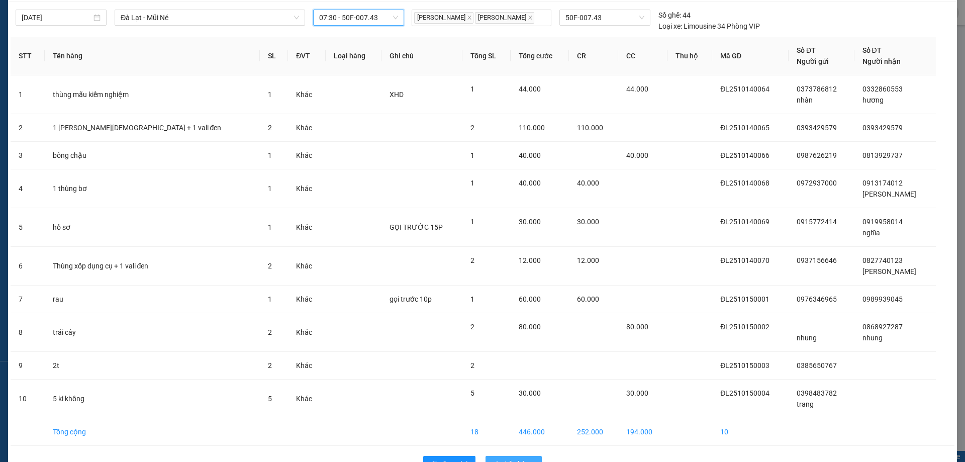
scroll to position [60, 0]
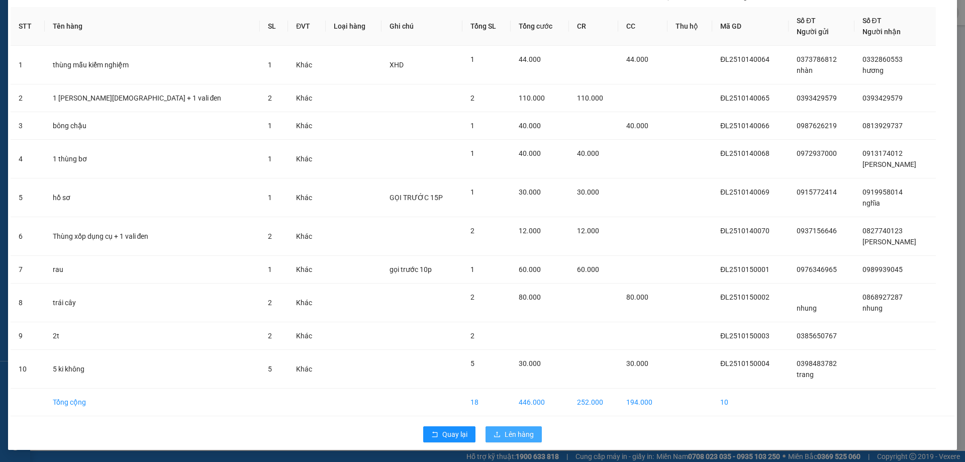
click at [515, 430] on span "Lên hàng" at bounding box center [518, 434] width 29 height 11
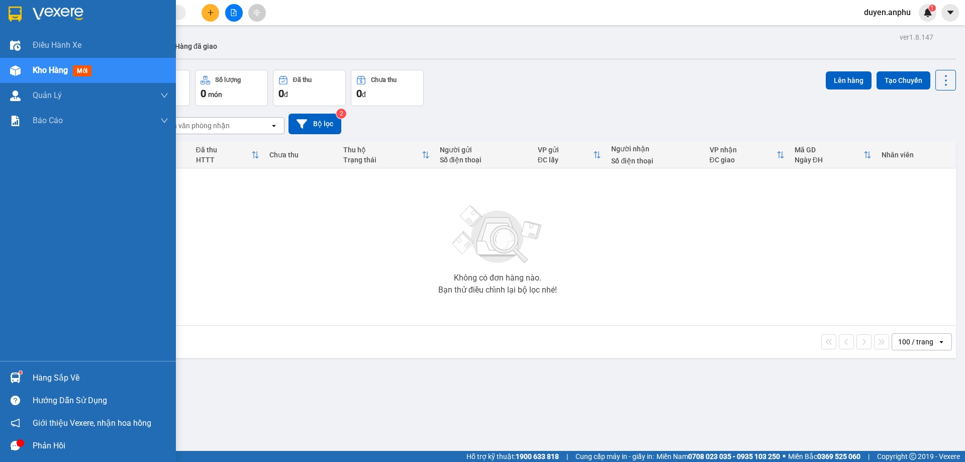
click at [38, 78] on div "Kho hàng mới" at bounding box center [101, 70] width 136 height 25
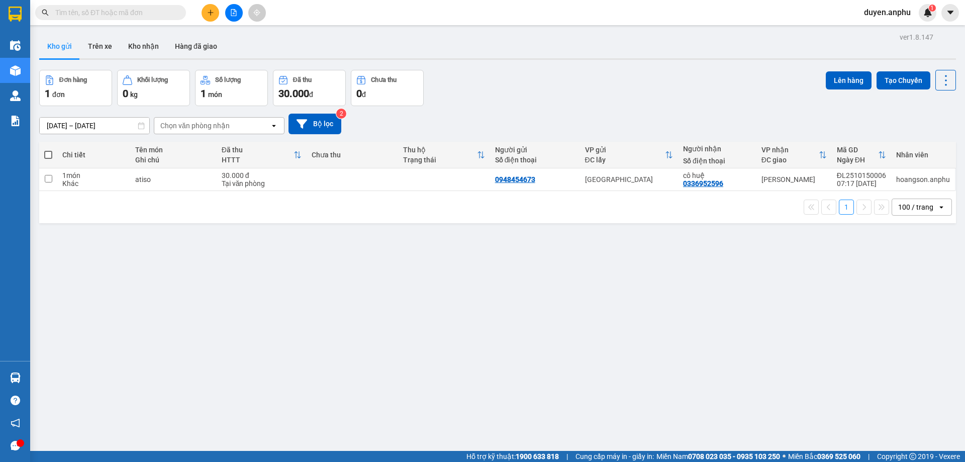
click at [49, 154] on span at bounding box center [48, 155] width 8 height 8
click at [48, 150] on input "checkbox" at bounding box center [48, 150] width 0 height 0
checkbox input "true"
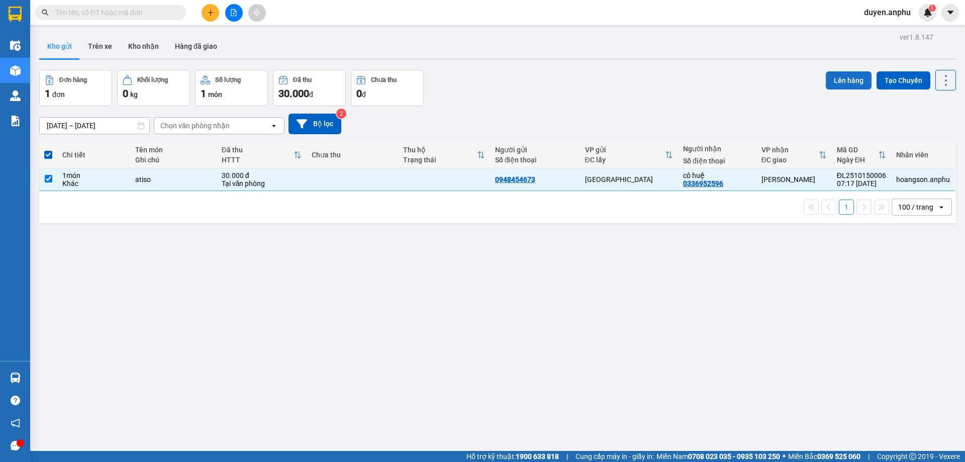
click at [835, 82] on button "Lên hàng" at bounding box center [849, 80] width 46 height 18
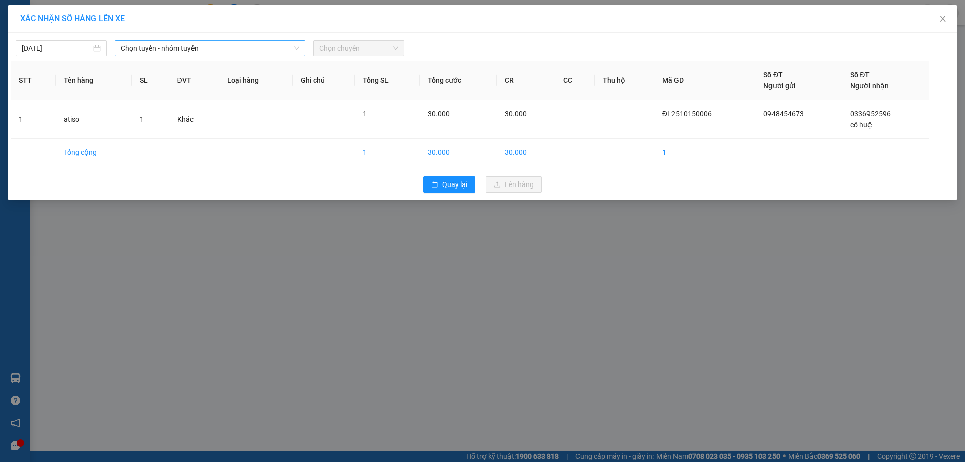
click at [182, 49] on span "Chọn tuyến - nhóm tuyến" at bounding box center [210, 48] width 178 height 15
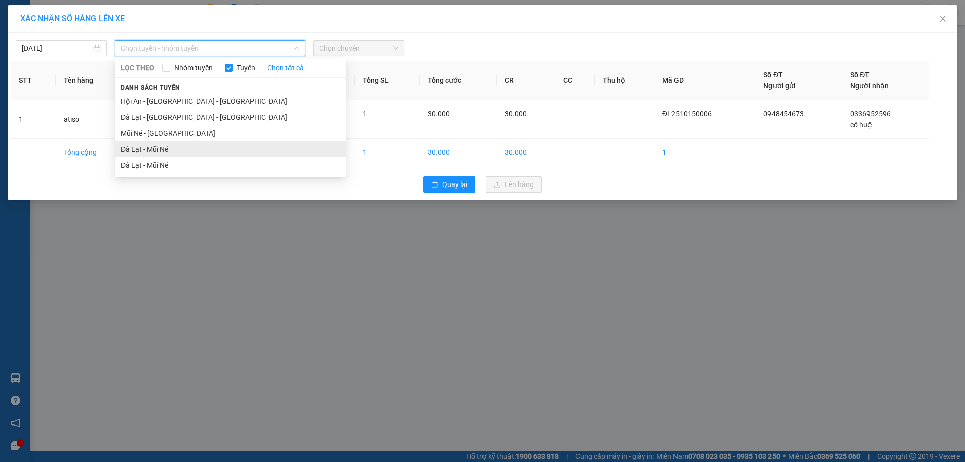
drag, startPoint x: 162, startPoint y: 146, endPoint x: 337, endPoint y: 52, distance: 199.0
click at [164, 145] on li "Đà Lạt - Mũi Né" at bounding box center [230, 149] width 231 height 16
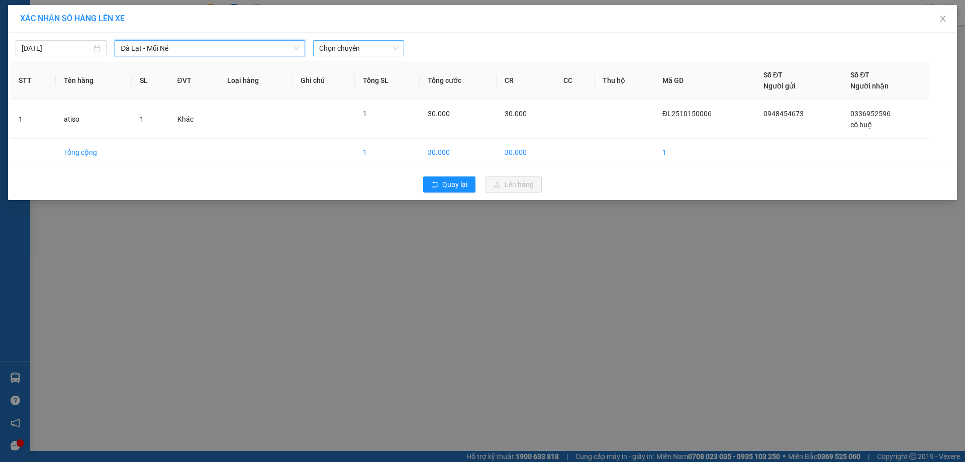
drag, startPoint x: 368, startPoint y: 47, endPoint x: 366, endPoint y: 56, distance: 8.8
click at [368, 48] on span "Chọn chuyến" at bounding box center [358, 48] width 79 height 15
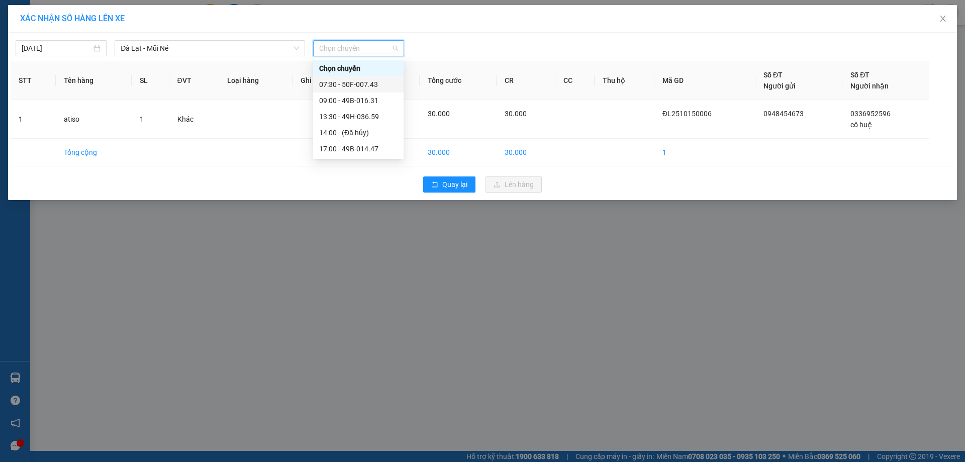
drag, startPoint x: 344, startPoint y: 82, endPoint x: 352, endPoint y: 82, distance: 8.5
click at [345, 82] on div "07:30 - 50F-007.43" at bounding box center [358, 84] width 78 height 11
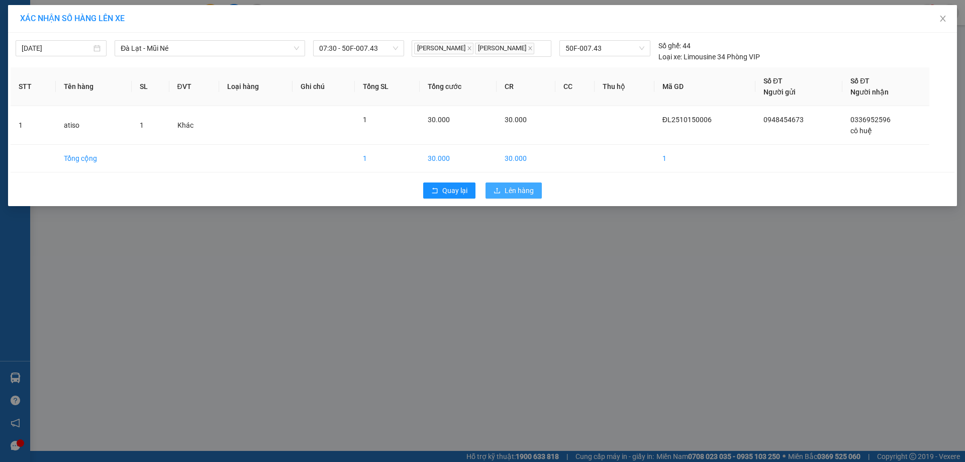
click at [514, 191] on span "Lên hàng" at bounding box center [518, 190] width 29 height 11
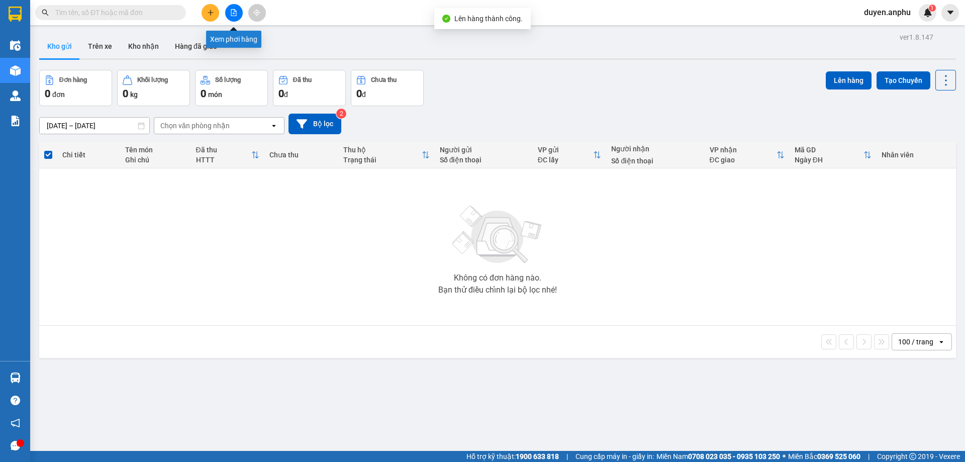
click at [232, 14] on icon "file-add" at bounding box center [233, 12] width 7 height 7
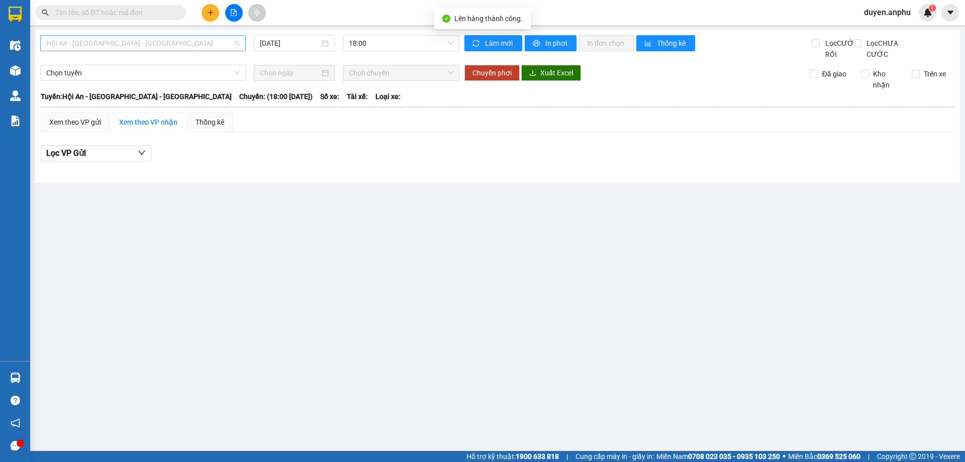
click at [180, 43] on span "Hội An - [GEOGRAPHIC_DATA] - [GEOGRAPHIC_DATA]" at bounding box center [142, 43] width 193 height 15
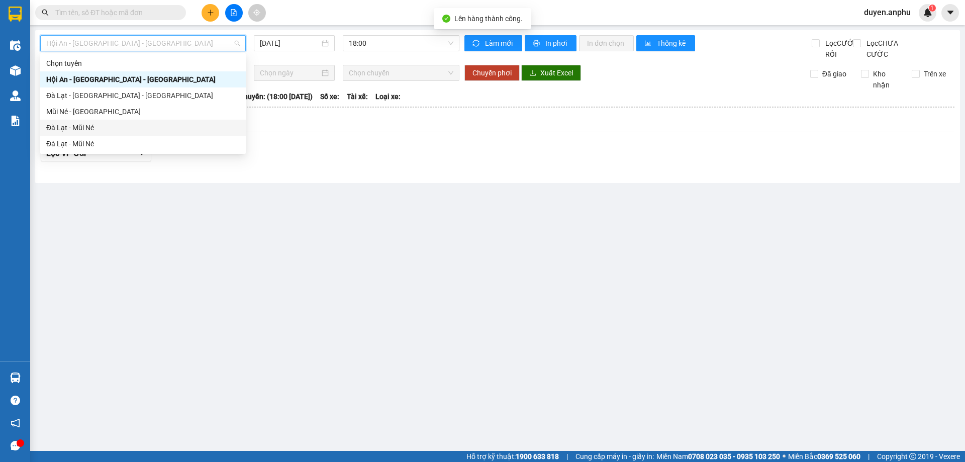
click at [110, 126] on div "Đà Lạt - Mũi Né" at bounding box center [142, 127] width 193 height 11
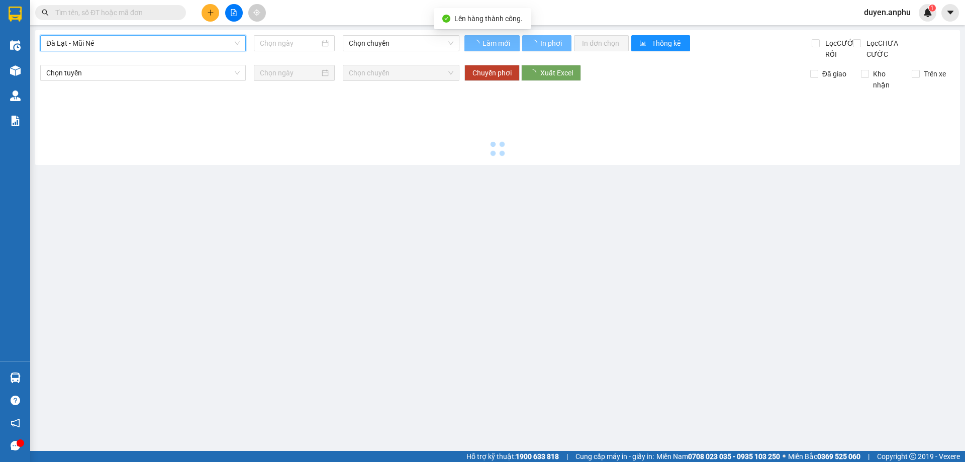
type input "[DATE]"
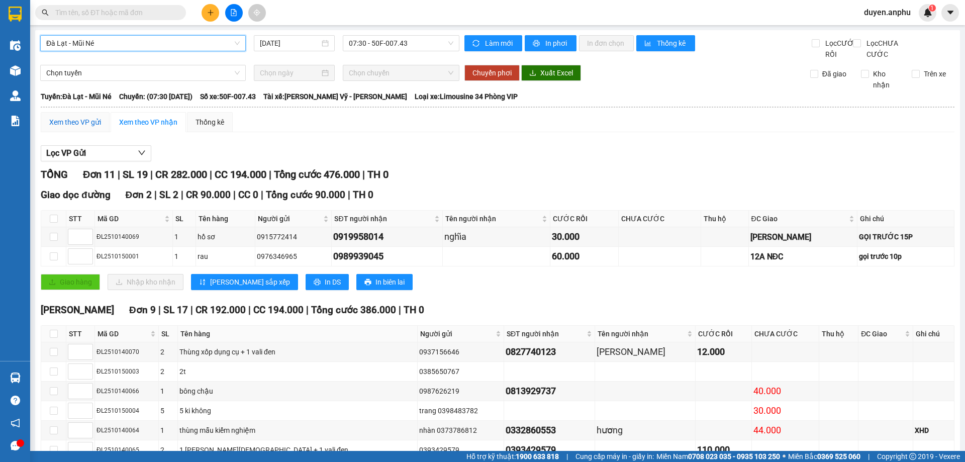
click at [87, 128] on div "Xem theo VP gửi" at bounding box center [75, 122] width 52 height 11
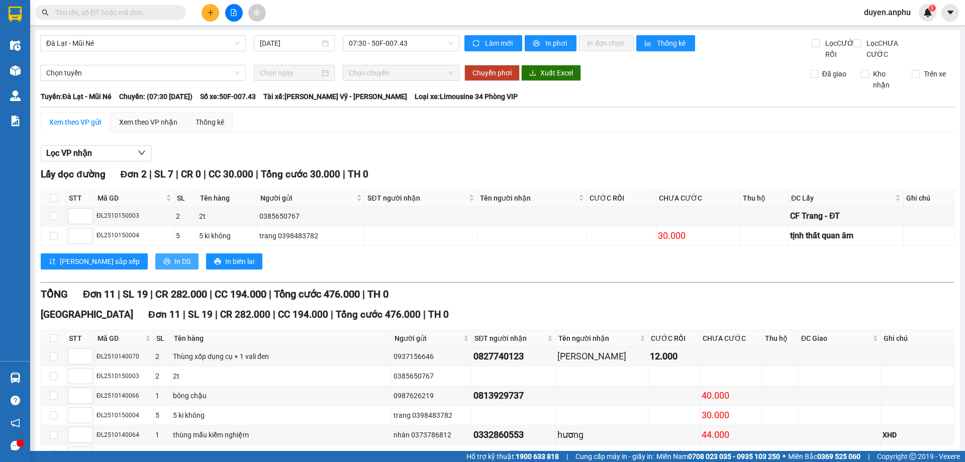
click at [174, 267] on span "In DS" at bounding box center [182, 261] width 16 height 11
click at [144, 128] on div "Xem theo VP nhận" at bounding box center [148, 122] width 58 height 11
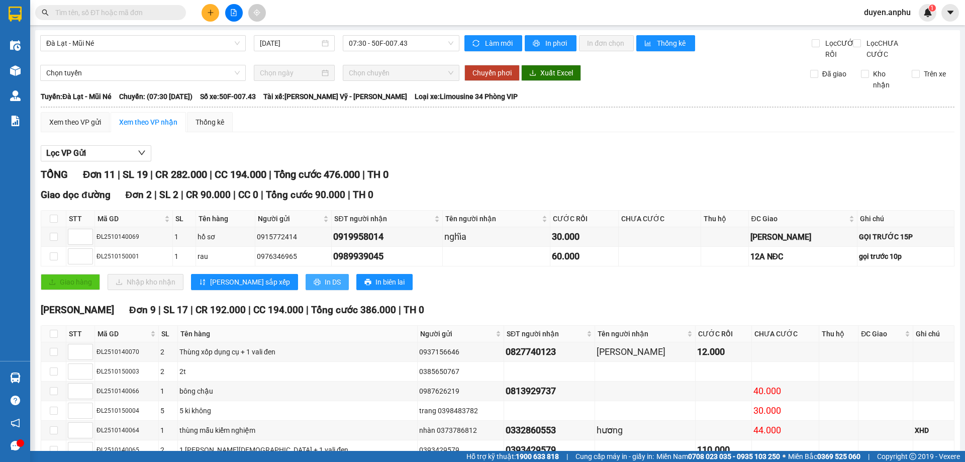
click at [325, 287] on span "In DS" at bounding box center [333, 281] width 16 height 11
click at [72, 128] on div "Xem theo VP gửi" at bounding box center [75, 122] width 52 height 11
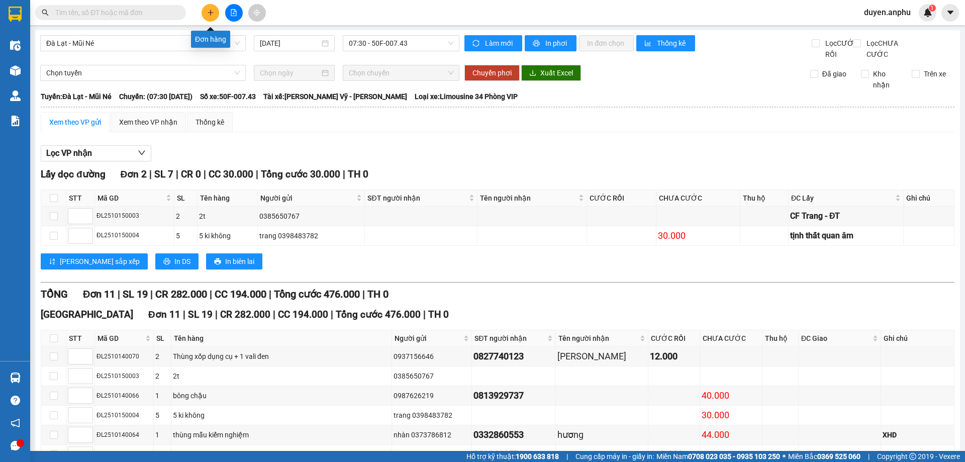
click at [209, 13] on icon "plus" at bounding box center [211, 12] width 6 height 1
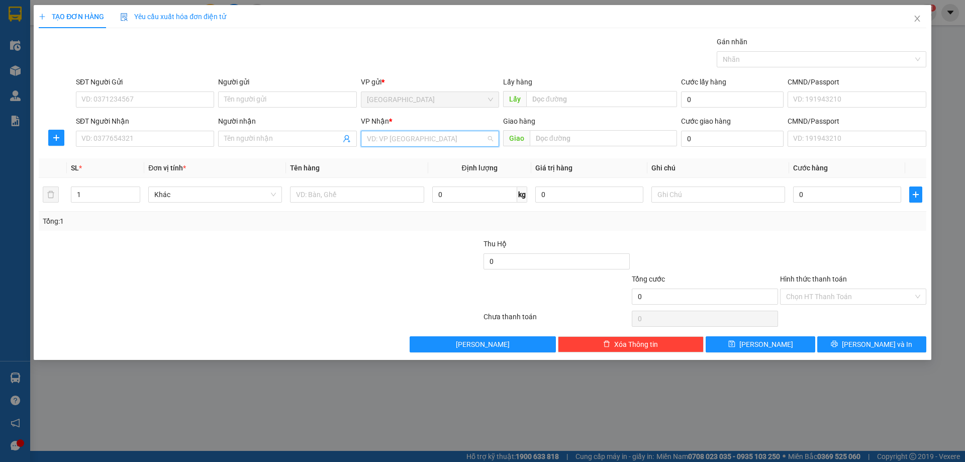
click at [392, 139] on input "search" at bounding box center [426, 138] width 119 height 15
click at [397, 192] on div "[PERSON_NAME]" at bounding box center [430, 190] width 126 height 11
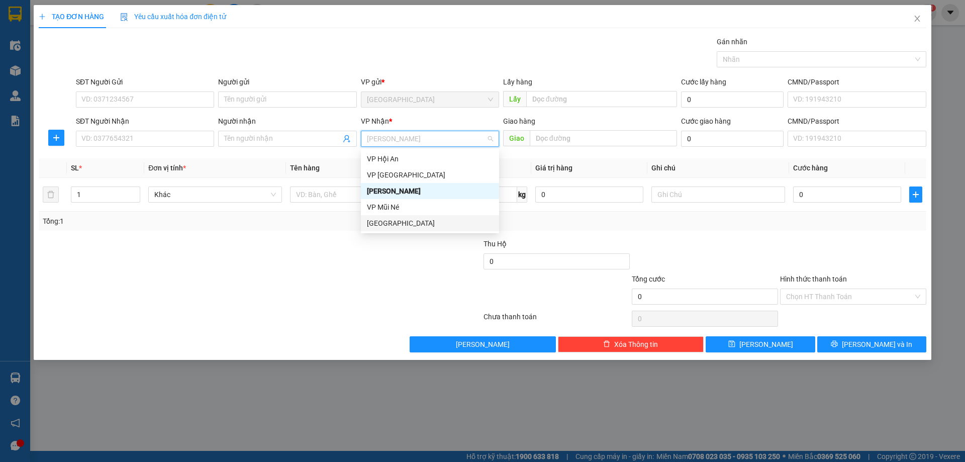
click at [344, 309] on div at bounding box center [260, 319] width 445 height 20
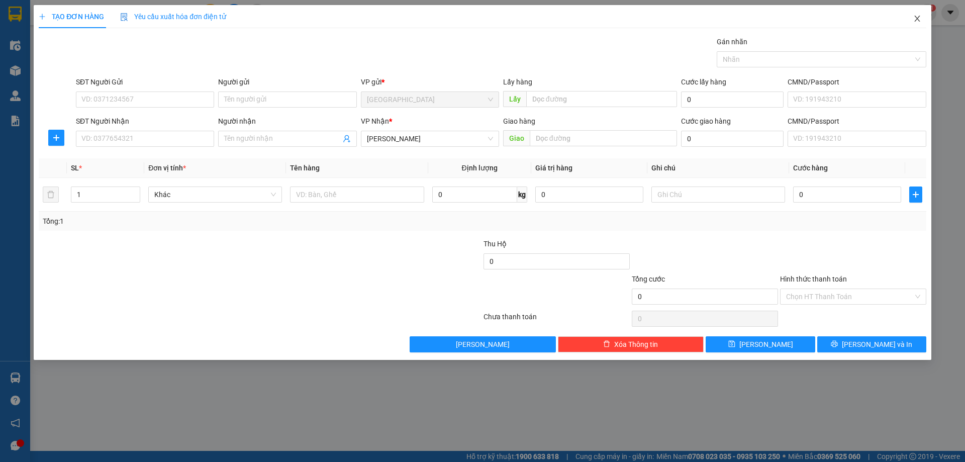
click at [913, 20] on icon "close" at bounding box center [917, 19] width 8 height 8
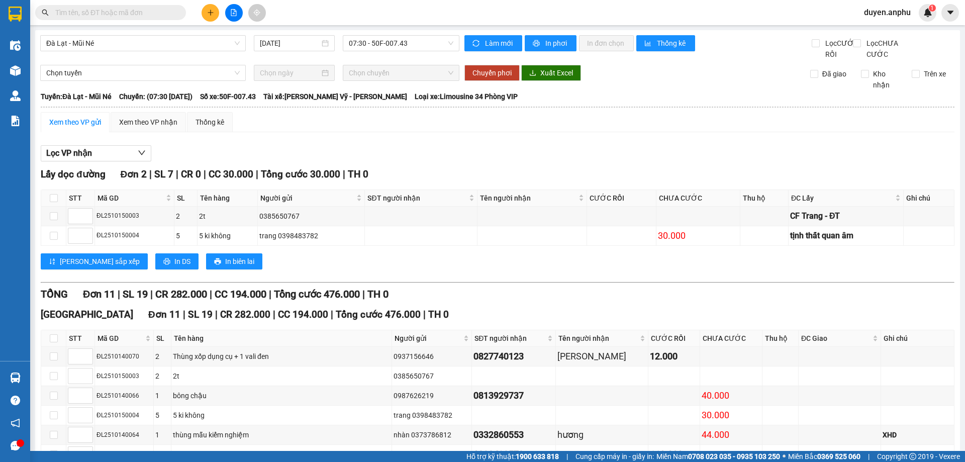
click at [113, 11] on input "text" at bounding box center [114, 12] width 119 height 11
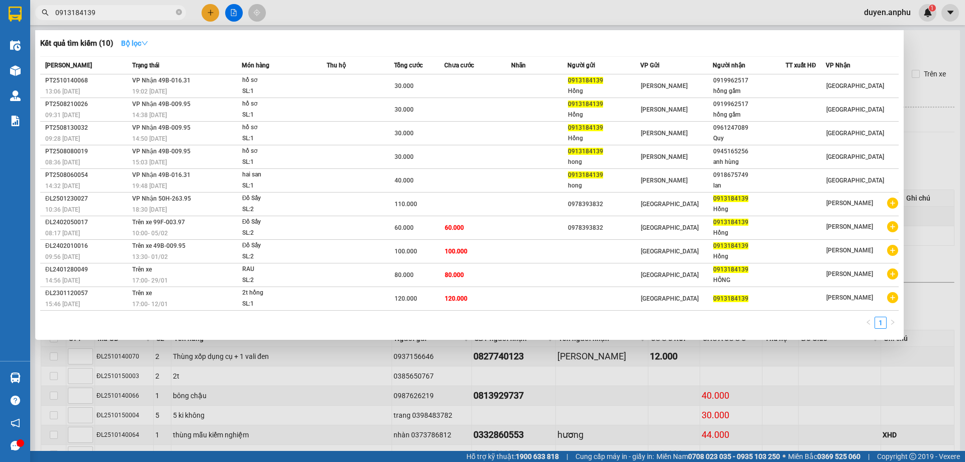
type input "0913184139"
click at [145, 43] on icon "down" at bounding box center [144, 43] width 7 height 7
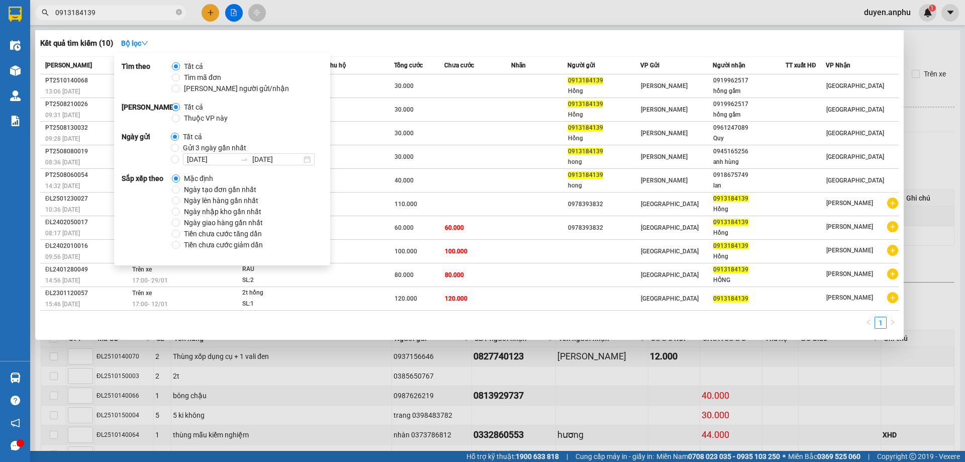
click at [185, 149] on span "Gửi 3 ngày gần nhất" at bounding box center [214, 147] width 71 height 11
click at [179, 149] on input "Gửi 3 ngày gần nhất" at bounding box center [175, 148] width 8 height 8
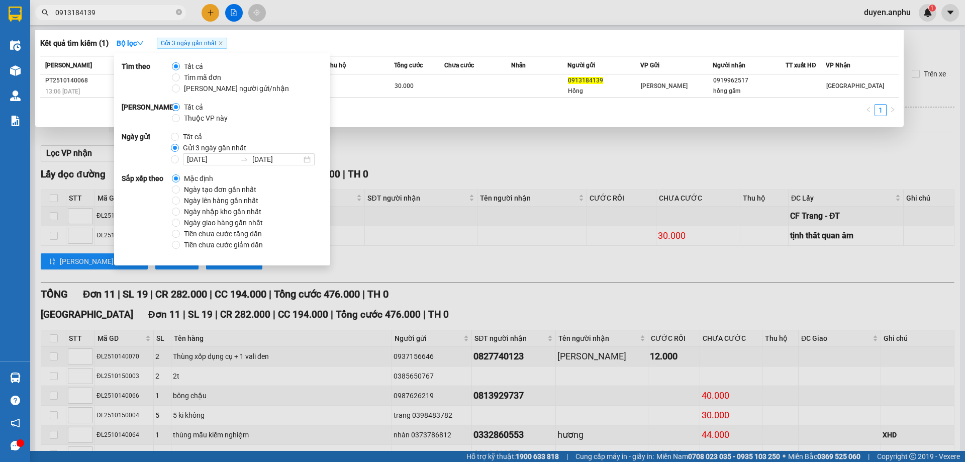
click at [365, 40] on div "Kết quả tìm kiếm ( 1 ) Bộ lọc Gửi 3 ngày gần nhất" at bounding box center [469, 43] width 858 height 16
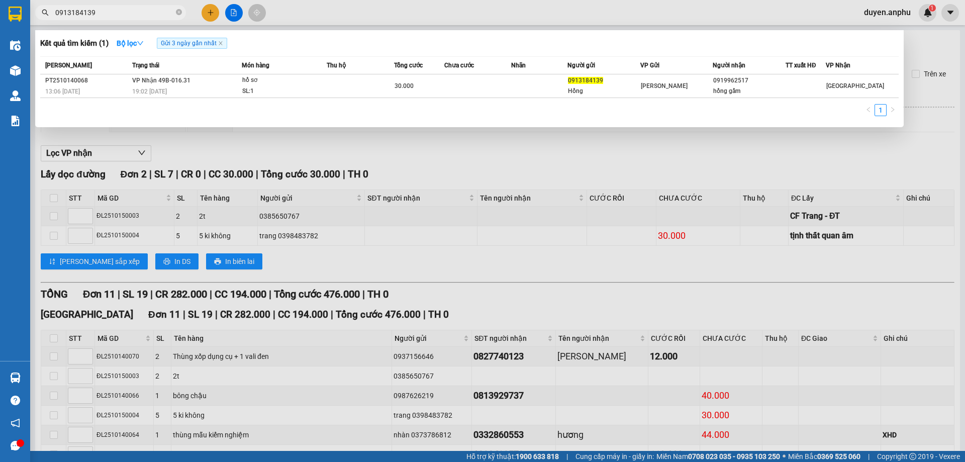
click at [210, 19] on div at bounding box center [482, 231] width 965 height 462
click at [210, 19] on button at bounding box center [210, 13] width 18 height 18
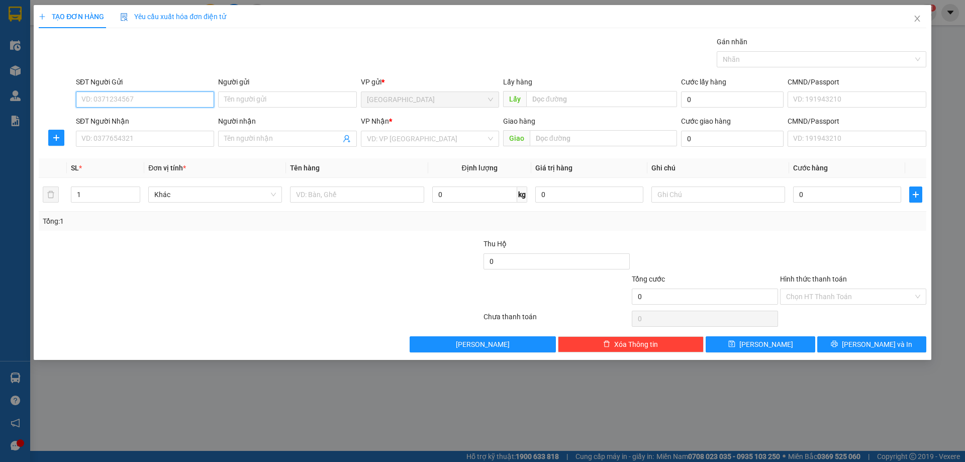
click at [111, 95] on input "SĐT Người Gửi" at bounding box center [145, 99] width 138 height 16
type input "0393737046"
click at [106, 118] on div "0393737046" at bounding box center [145, 119] width 126 height 11
type input "0964812428"
type input "40.000"
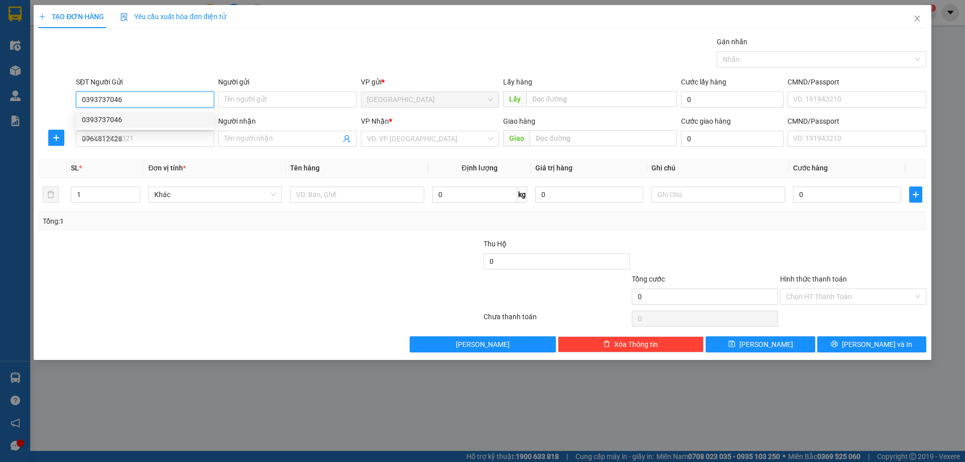
type input "40.000"
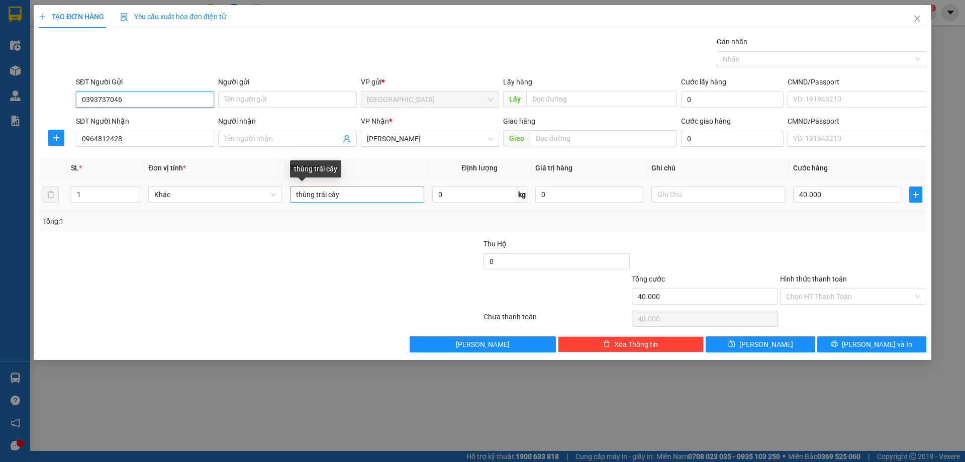
type input "0393737046"
click at [369, 193] on input "thùng trái cây" at bounding box center [357, 194] width 134 height 16
drag, startPoint x: 832, startPoint y: 294, endPoint x: 832, endPoint y: 304, distance: 9.5
click at [832, 295] on input "Hình thức thanh toán" at bounding box center [849, 296] width 127 height 15
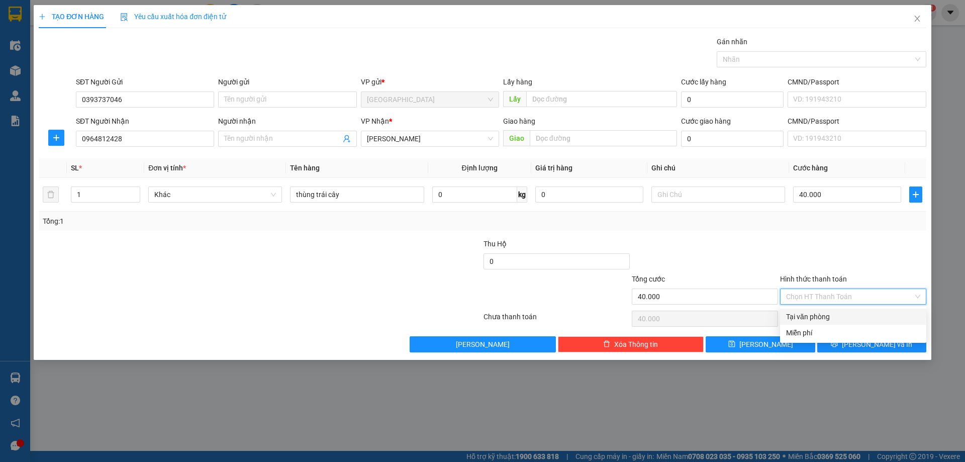
click at [823, 314] on div "Tại văn phòng" at bounding box center [853, 316] width 134 height 11
click at [838, 347] on icon "printer" at bounding box center [834, 343] width 7 height 7
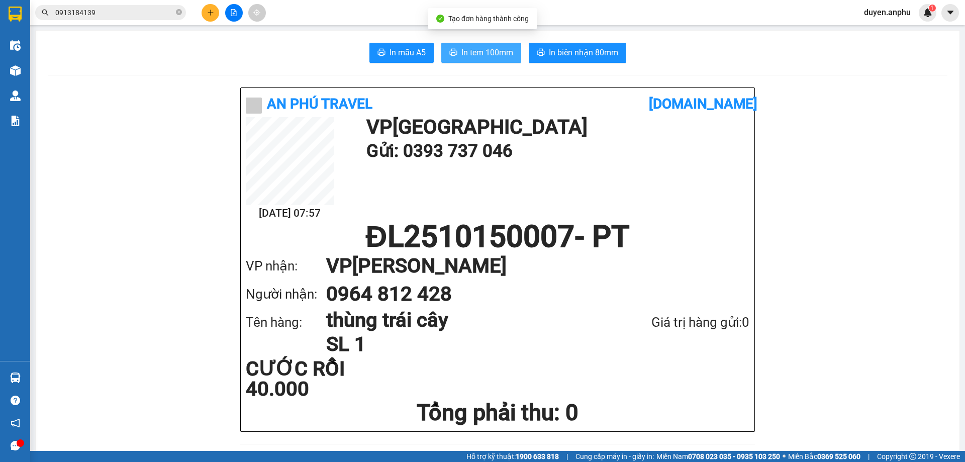
click at [491, 56] on span "In tem 100mm" at bounding box center [487, 52] width 52 height 13
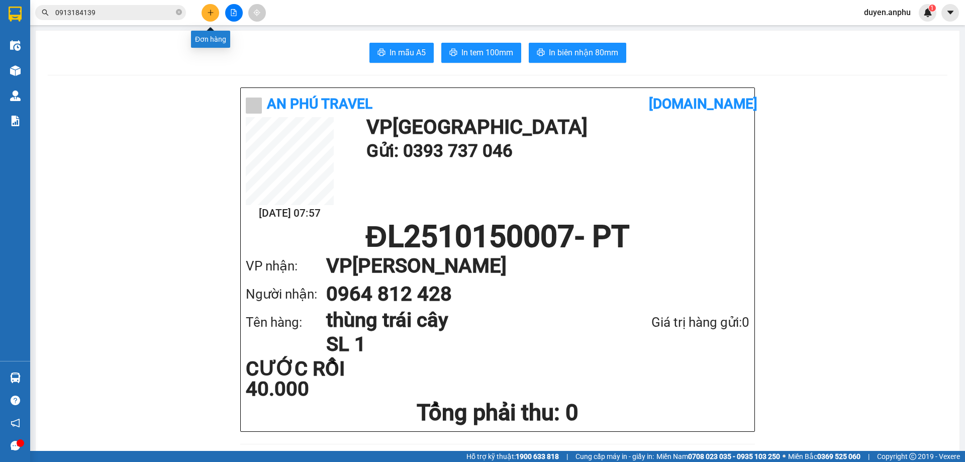
click at [209, 16] on icon "plus" at bounding box center [210, 12] width 7 height 7
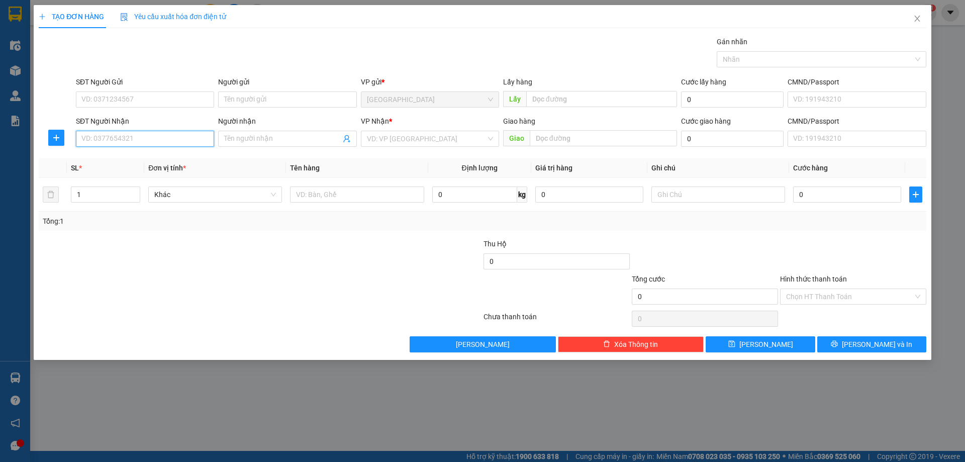
click at [135, 142] on input "SĐT Người Nhận" at bounding box center [145, 139] width 138 height 16
click at [114, 158] on div "0973338815 - anh Tín" at bounding box center [145, 158] width 126 height 11
type input "0973338815"
type input "anh Tín"
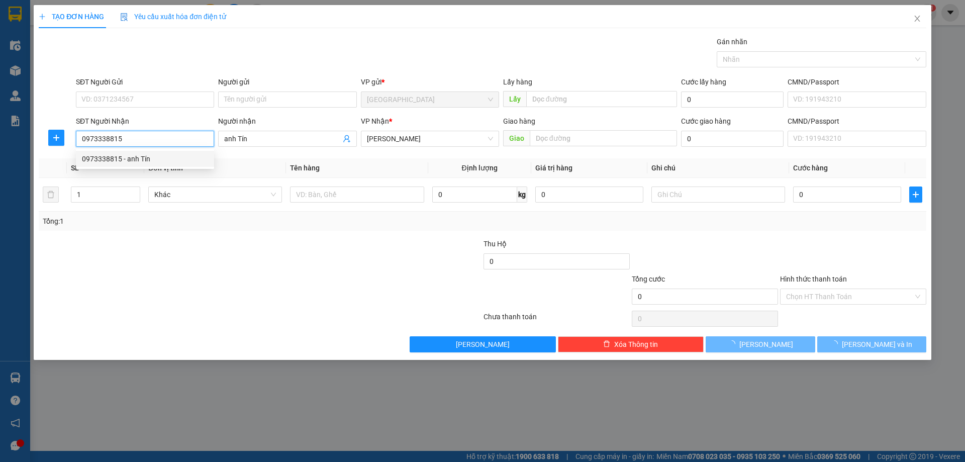
type input "80.000"
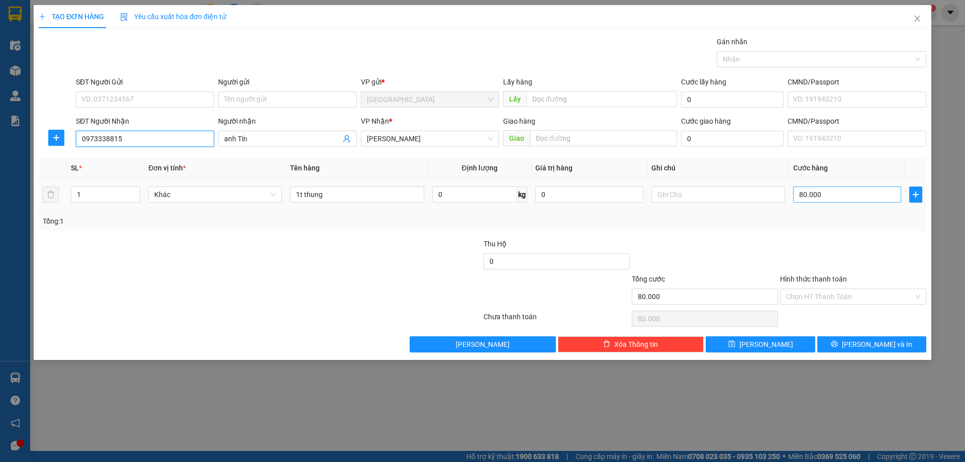
type input "0973338815"
click at [835, 198] on input "80.000" at bounding box center [847, 194] width 108 height 16
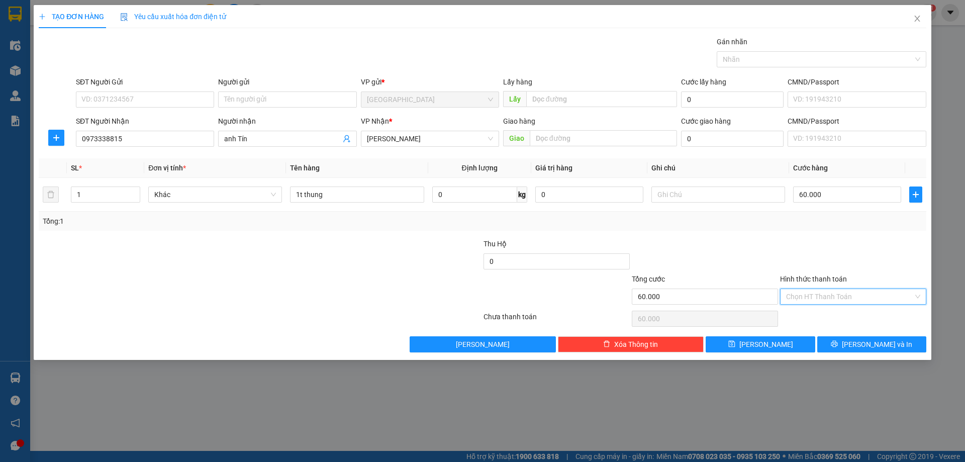
click at [823, 293] on input "Hình thức thanh toán" at bounding box center [849, 296] width 127 height 15
click at [810, 318] on div "Tại văn phòng" at bounding box center [853, 316] width 134 height 11
click at [838, 343] on icon "printer" at bounding box center [834, 344] width 7 height 7
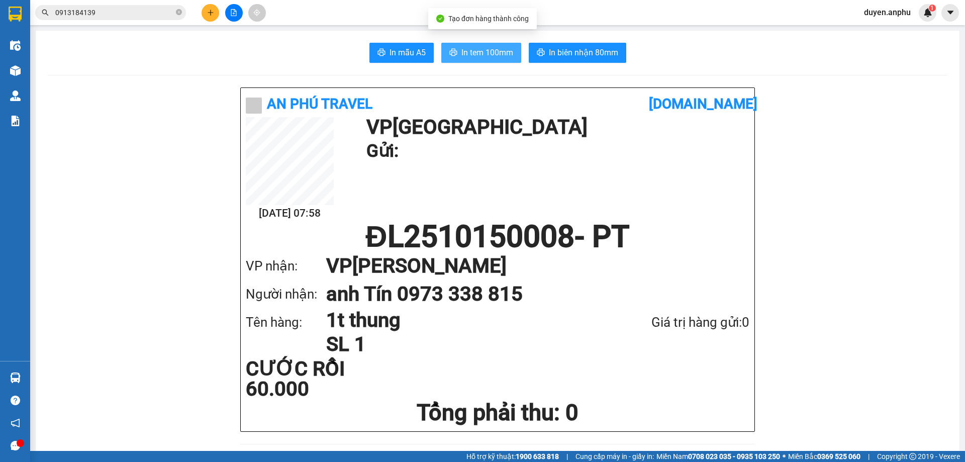
click at [465, 53] on span "In tem 100mm" at bounding box center [487, 52] width 52 height 13
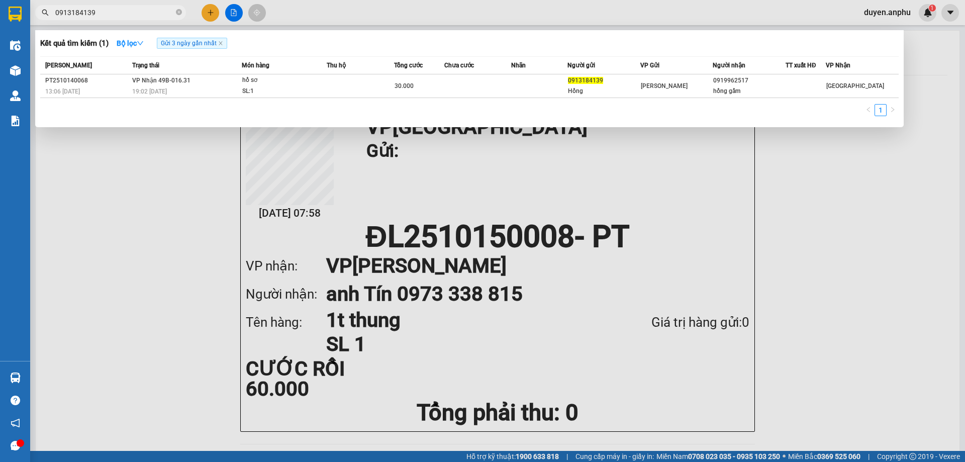
click at [137, 9] on input "0913184139" at bounding box center [114, 12] width 119 height 11
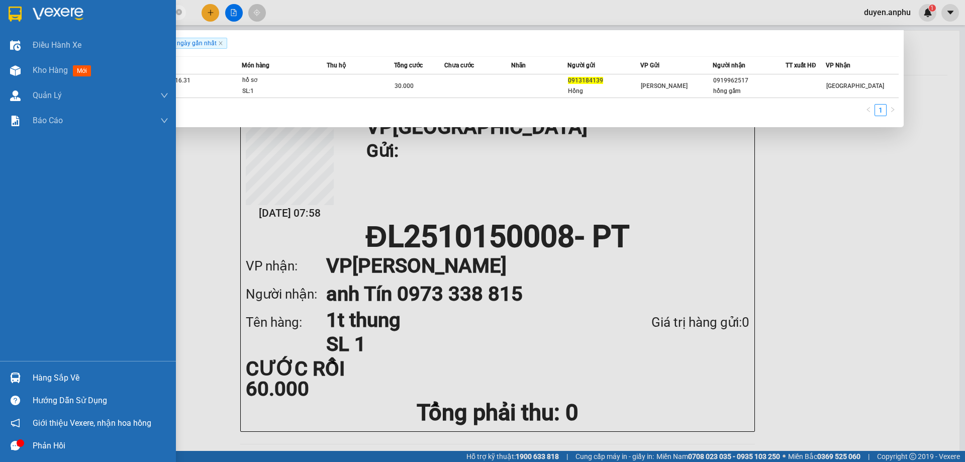
drag, startPoint x: 137, startPoint y: 4, endPoint x: 0, endPoint y: 16, distance: 137.8
click at [0, 15] on section "Kết quả tìm kiếm ( 1 ) Bộ lọc Gửi 3 ngày gần nhất Mã ĐH Trạng thái Món hàng Thu…" at bounding box center [482, 231] width 965 height 462
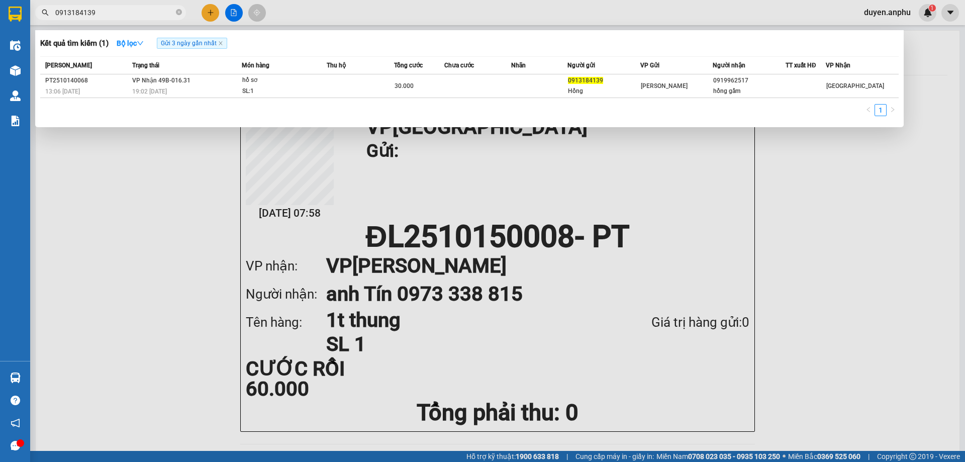
click at [88, 270] on div at bounding box center [482, 231] width 965 height 462
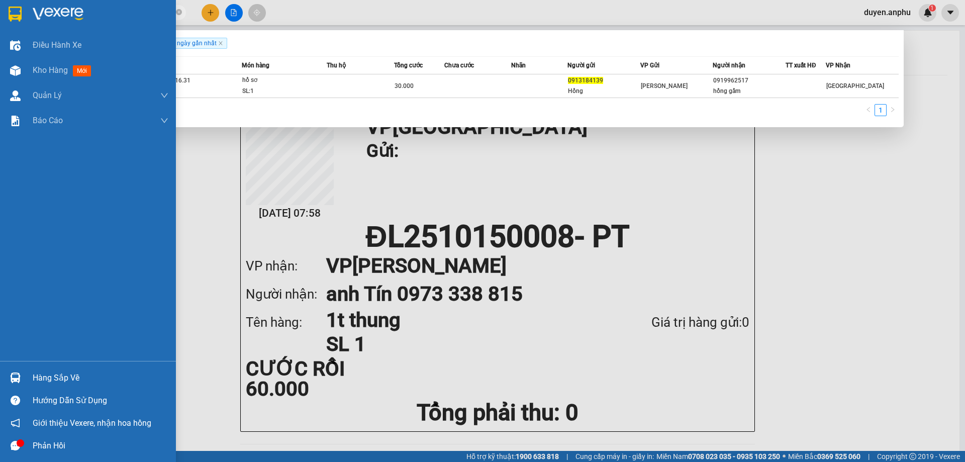
drag, startPoint x: 103, startPoint y: 13, endPoint x: 0, endPoint y: 23, distance: 103.5
click at [0, 23] on section "Kết quả tìm kiếm ( 1 ) Bộ lọc Gửi 3 ngày gần nhất Mã ĐH Trạng thái Món hàng Thu…" at bounding box center [482, 231] width 965 height 462
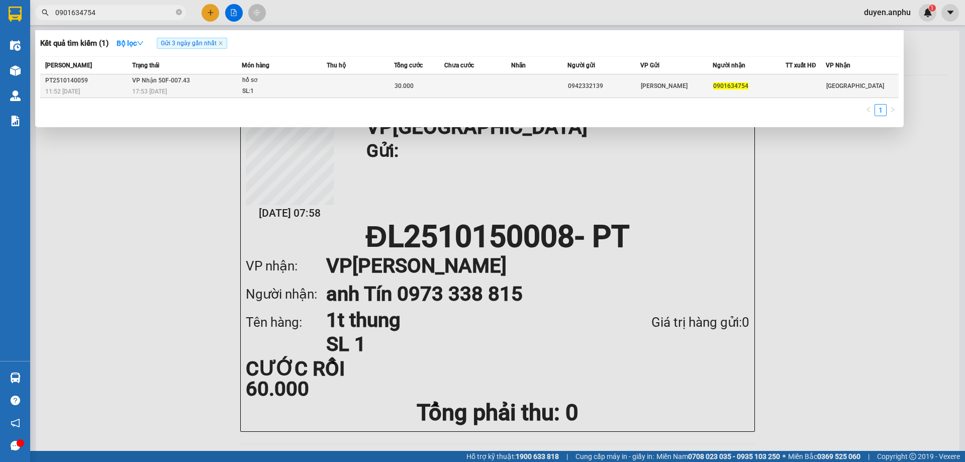
type input "0901634754"
click at [162, 88] on span "17:53 [DATE]" at bounding box center [149, 91] width 35 height 7
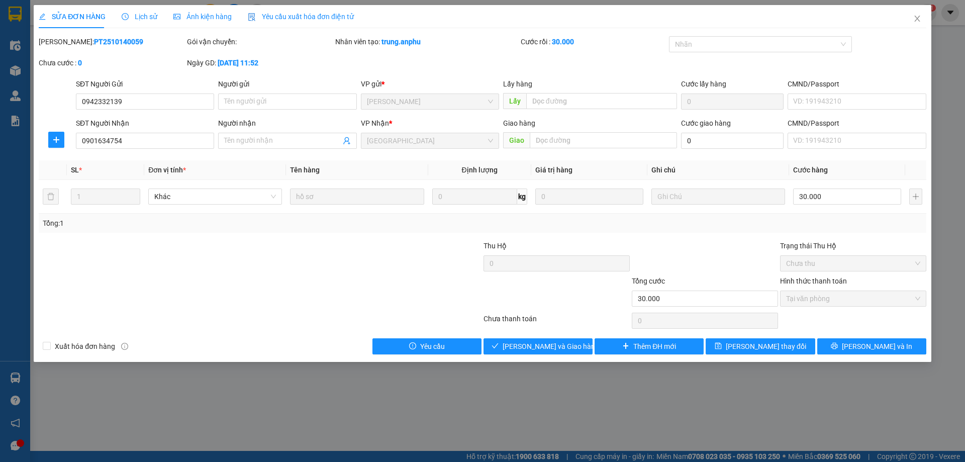
click at [133, 14] on span "Lịch sử" at bounding box center [140, 17] width 36 height 8
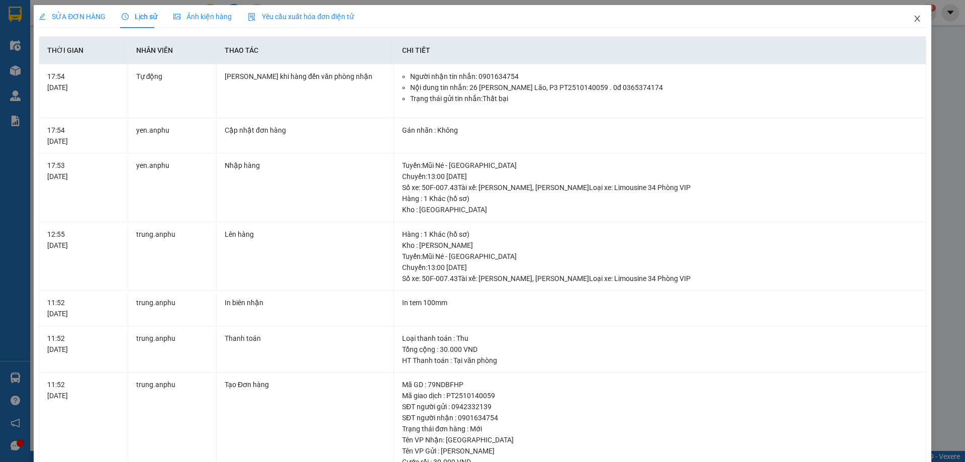
drag, startPoint x: 908, startPoint y: 14, endPoint x: 891, endPoint y: 25, distance: 20.2
click at [909, 14] on span "Close" at bounding box center [917, 19] width 28 height 28
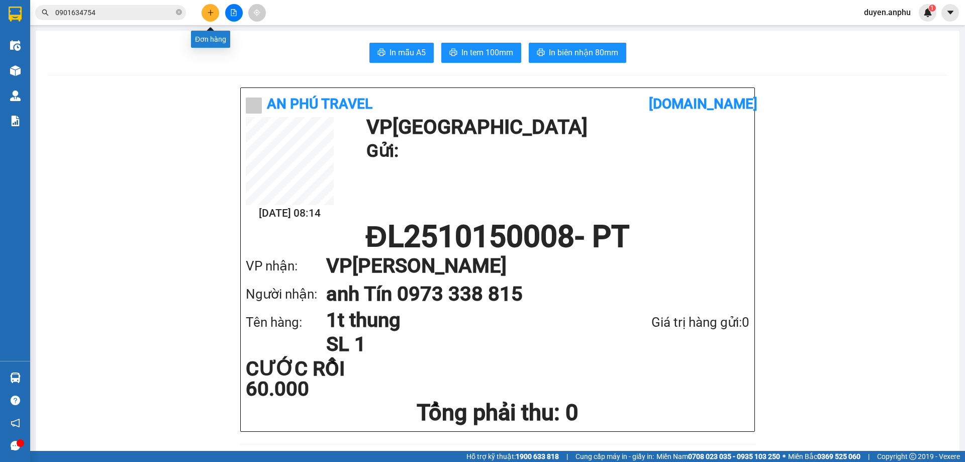
click at [214, 13] on button at bounding box center [210, 13] width 18 height 18
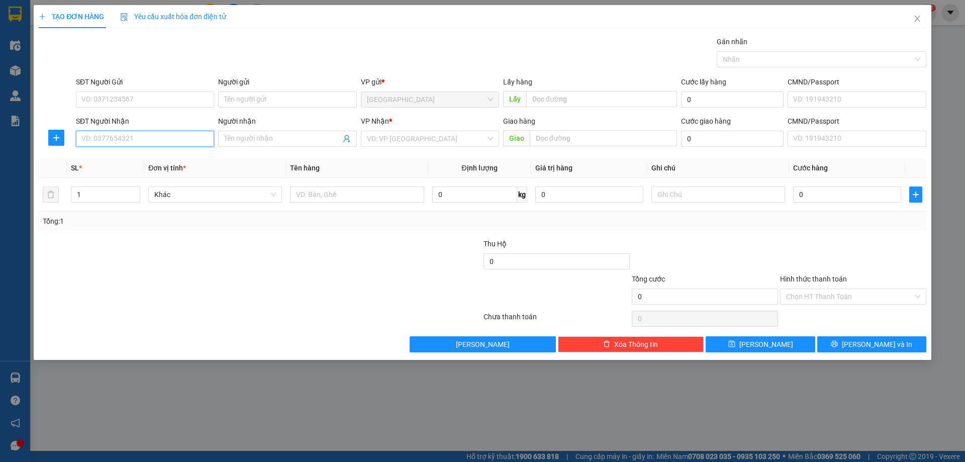
click at [148, 140] on input "SĐT Người Nhận" at bounding box center [145, 139] width 138 height 16
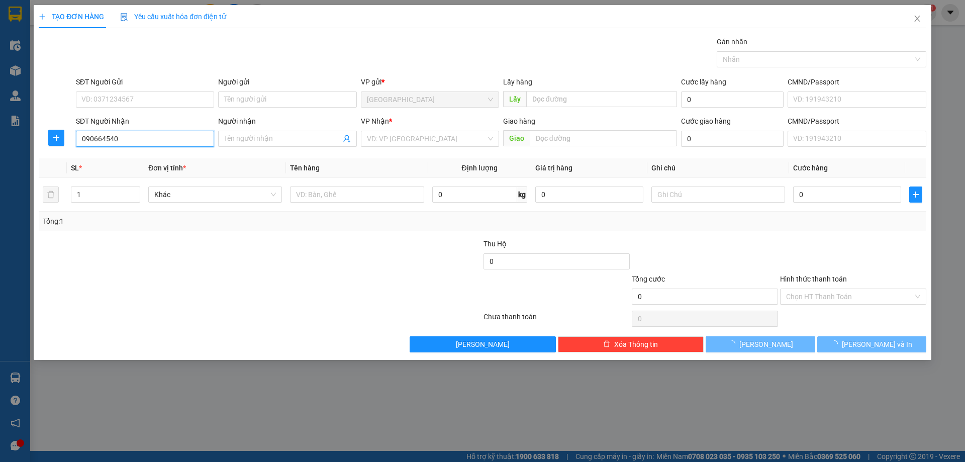
type input "0906645406"
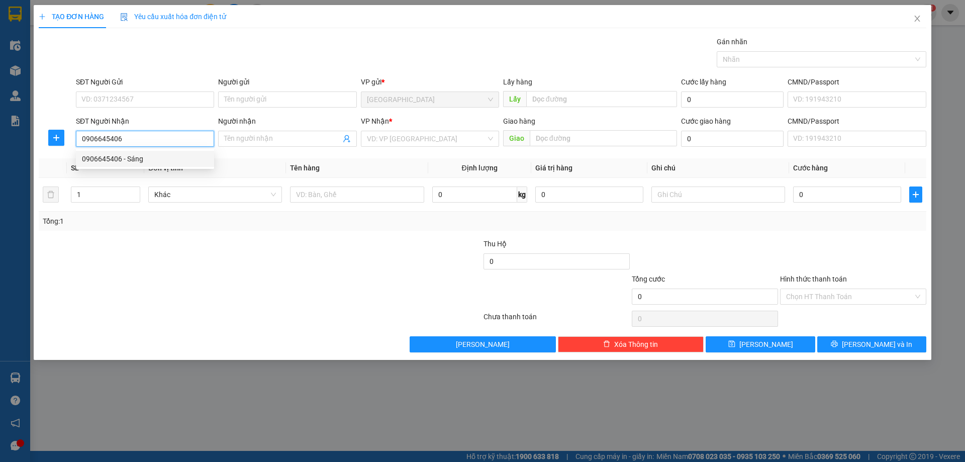
click at [148, 157] on div "0906645406 - Sáng" at bounding box center [145, 158] width 126 height 11
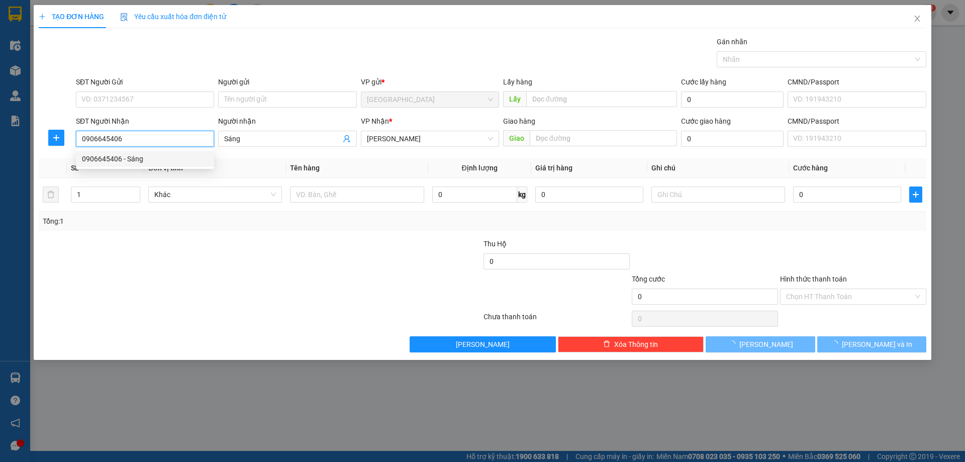
type input "Sáng"
type input "100.000"
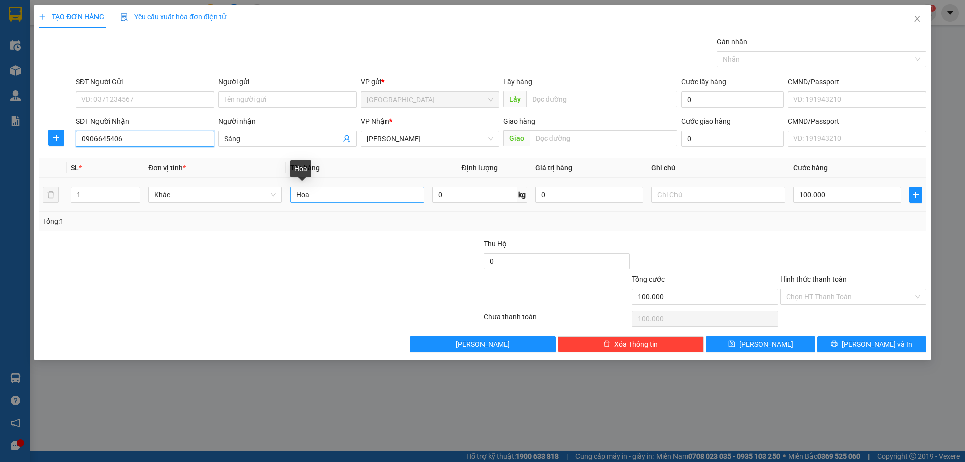
type input "0906645406"
drag, startPoint x: 364, startPoint y: 197, endPoint x: 90, endPoint y: 218, distance: 274.2
click at [90, 218] on div "SL * Đơn vị tính * Tên hàng Định lượng Giá trị hàng Ghi chú Cước hàng 1 Khác Ho…" at bounding box center [482, 194] width 887 height 72
type input "1b"
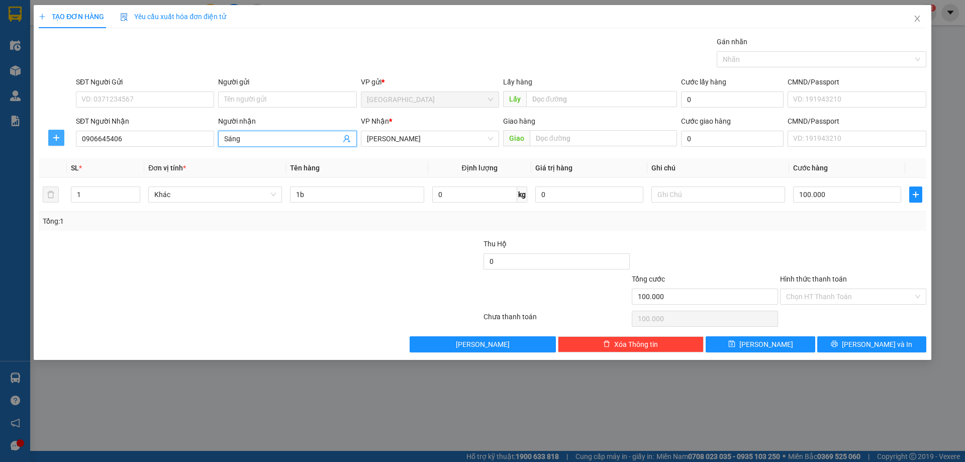
drag, startPoint x: 273, startPoint y: 141, endPoint x: 56, endPoint y: 141, distance: 217.6
click at [57, 141] on div "SĐT Người Nhận 0906645406 Người nhận Sáng Sáng VP Nhận * [PERSON_NAME] Giao hàn…" at bounding box center [482, 133] width 889 height 35
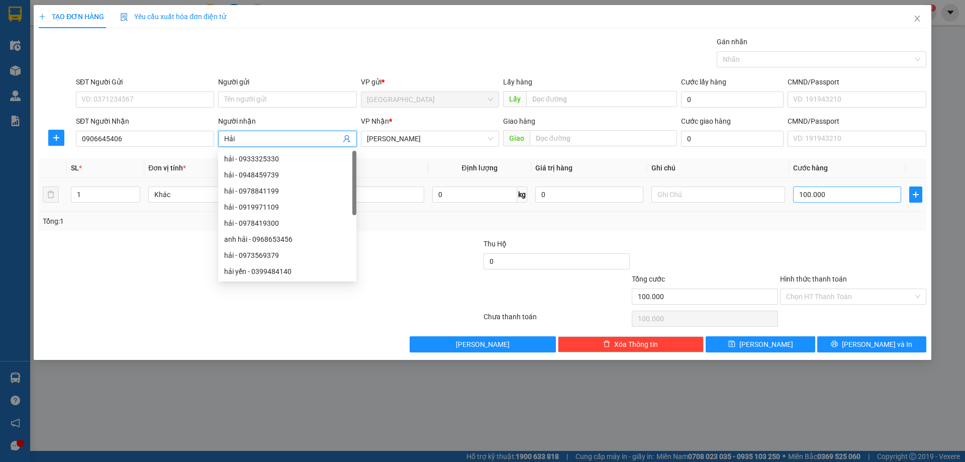
type input "Hải"
click at [850, 201] on input "100.000" at bounding box center [847, 194] width 108 height 16
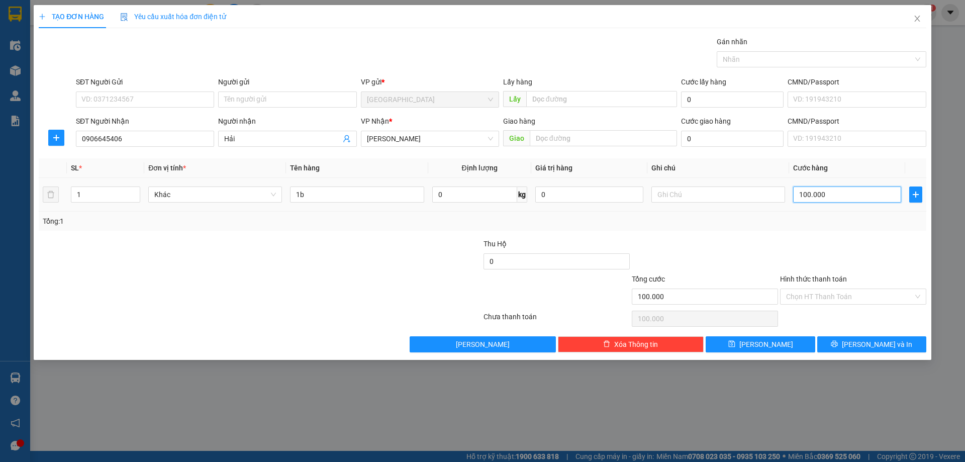
type input "5"
type input "50"
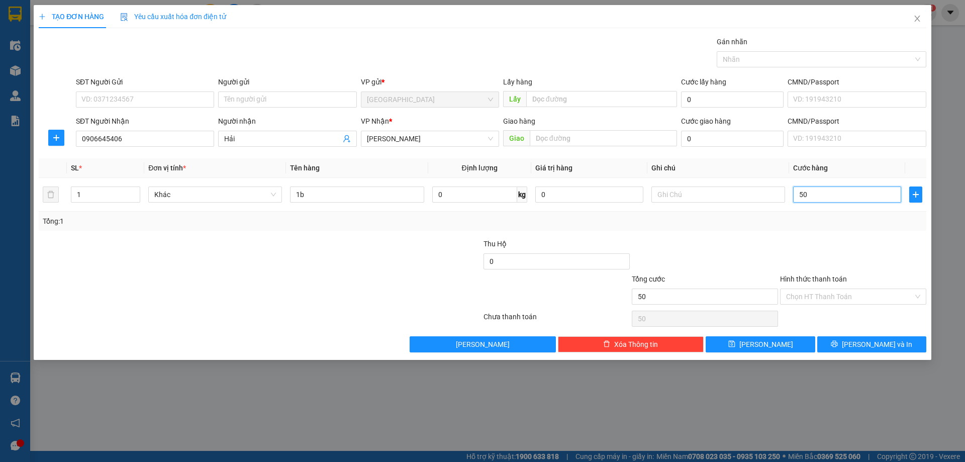
type input "50"
type input "50.000"
click at [821, 231] on div "Transit Pickup Surcharge Ids Transit Deliver Surcharge Ids Transit Deliver Surc…" at bounding box center [482, 194] width 887 height 316
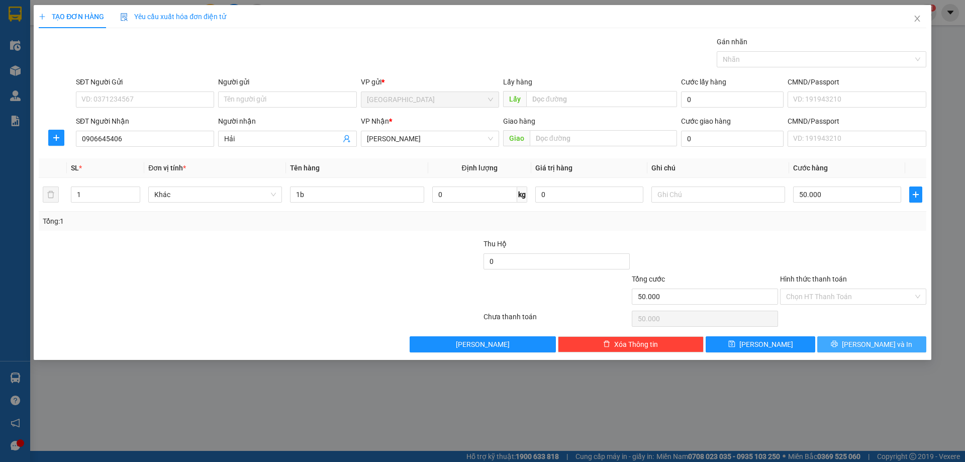
click at [847, 343] on button "[PERSON_NAME] và In" at bounding box center [871, 344] width 109 height 16
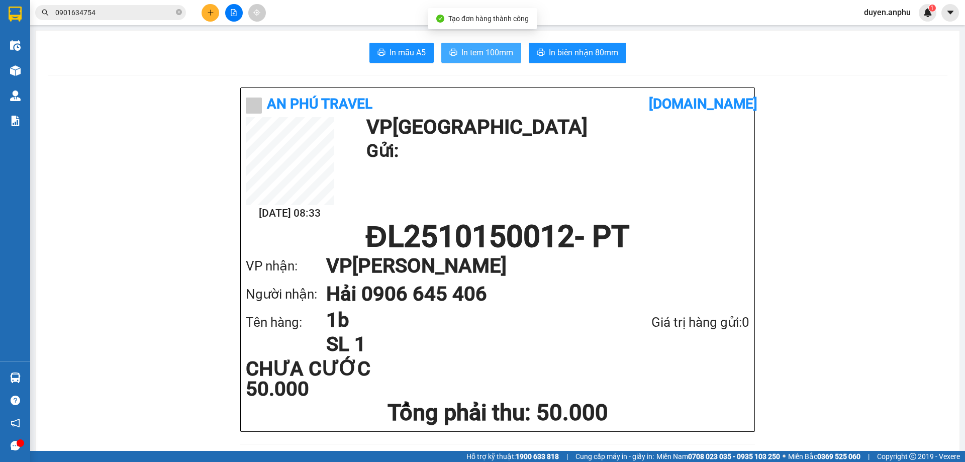
click at [480, 51] on span "In tem 100mm" at bounding box center [487, 52] width 52 height 13
click at [176, 15] on icon "close-circle" at bounding box center [179, 12] width 6 height 6
click at [205, 17] on button at bounding box center [210, 13] width 18 height 18
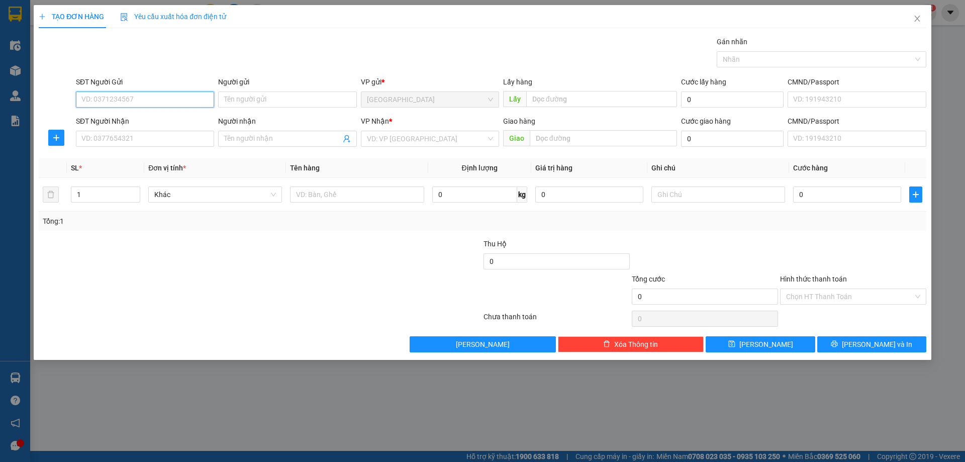
click at [142, 103] on input "SĐT Người Gửi" at bounding box center [145, 99] width 138 height 16
type input "0917886680"
click at [136, 122] on div "0917886680" at bounding box center [145, 119] width 126 height 11
type input "0335647869"
type input "quân"
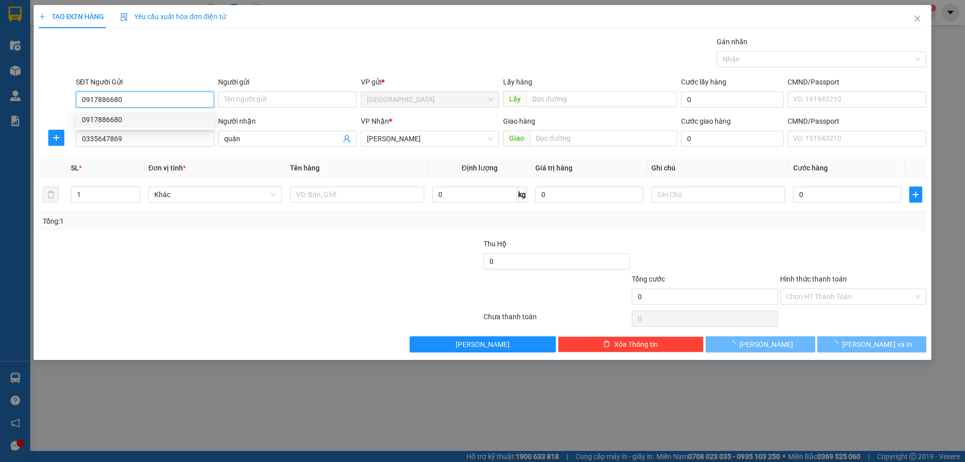
type input "40.000"
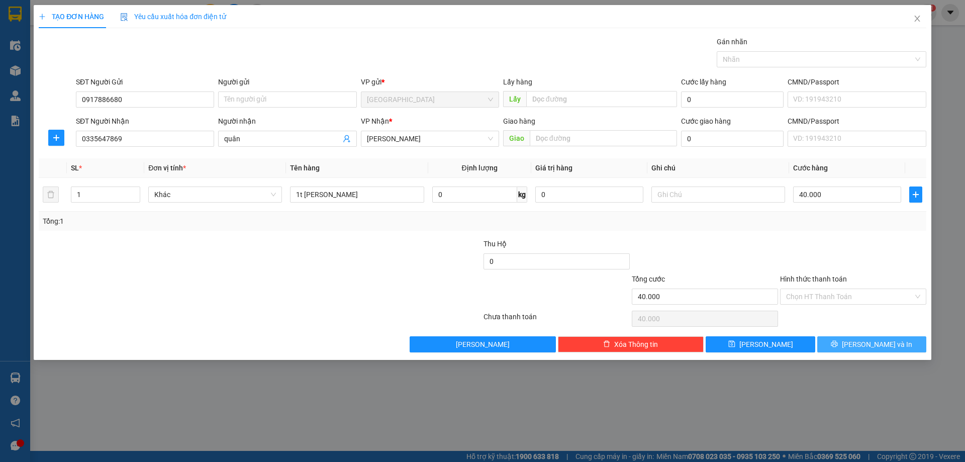
click at [849, 342] on button "[PERSON_NAME] và In" at bounding box center [871, 344] width 109 height 16
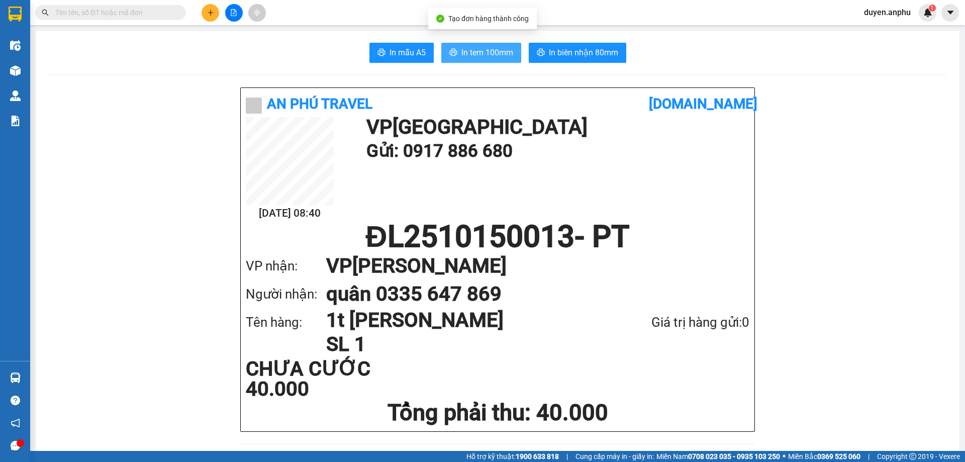
click at [468, 53] on span "In tem 100mm" at bounding box center [487, 52] width 52 height 13
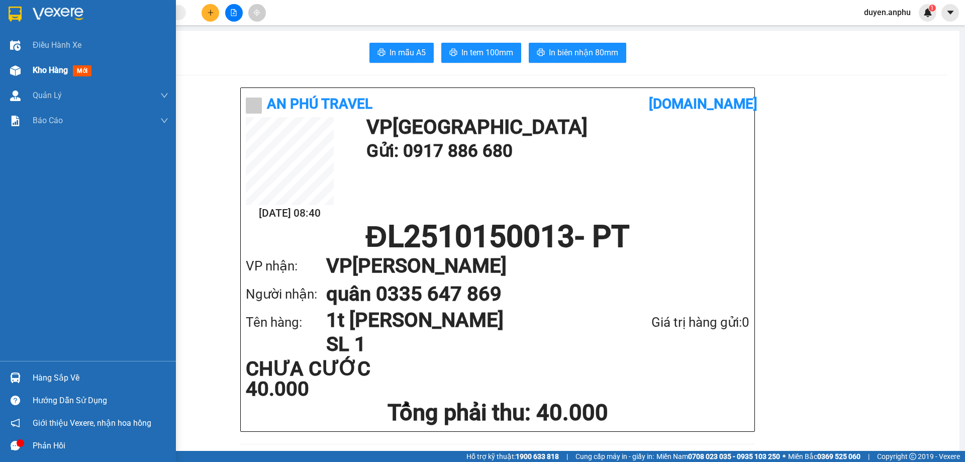
click at [47, 66] on span "Kho hàng" at bounding box center [50, 70] width 35 height 10
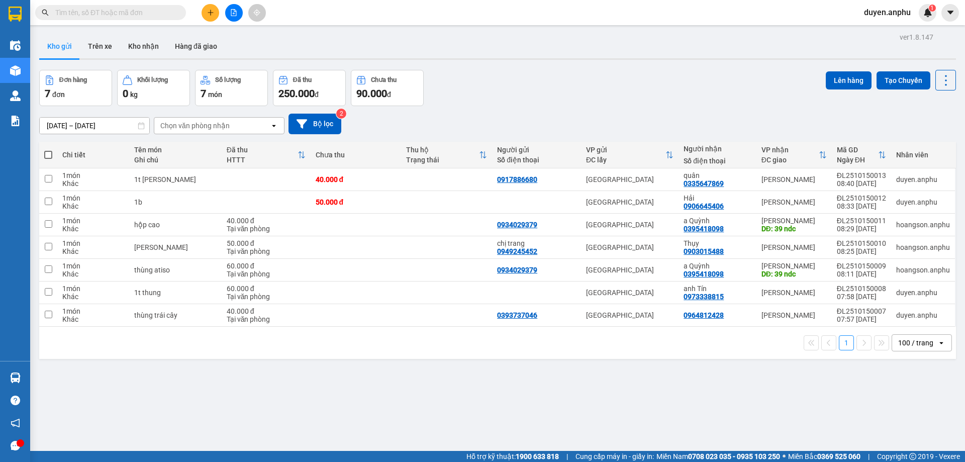
click at [43, 154] on th at bounding box center [48, 155] width 18 height 27
drag, startPoint x: 51, startPoint y: 156, endPoint x: 59, endPoint y: 157, distance: 7.6
click at [52, 157] on span at bounding box center [48, 155] width 8 height 8
click at [48, 150] on input "checkbox" at bounding box center [48, 150] width 0 height 0
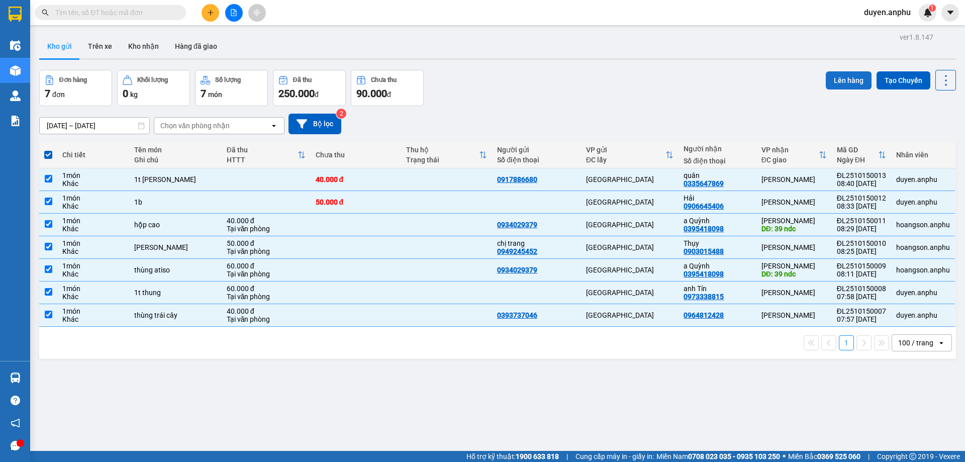
click at [854, 82] on button "Lên hàng" at bounding box center [849, 80] width 46 height 18
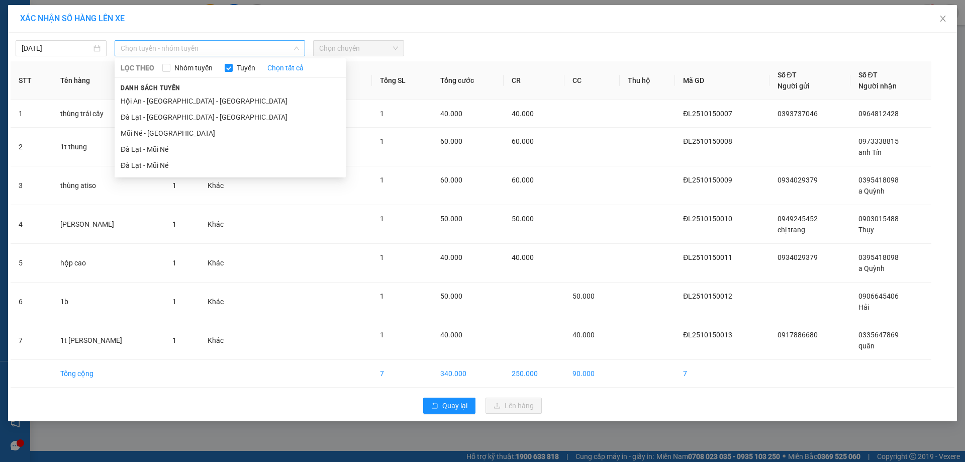
click at [165, 49] on span "Chọn tuyến - nhóm tuyến" at bounding box center [210, 48] width 178 height 15
drag, startPoint x: 152, startPoint y: 147, endPoint x: 200, endPoint y: 138, distance: 48.6
click at [153, 147] on li "Đà Lạt - Mũi Né" at bounding box center [230, 149] width 231 height 16
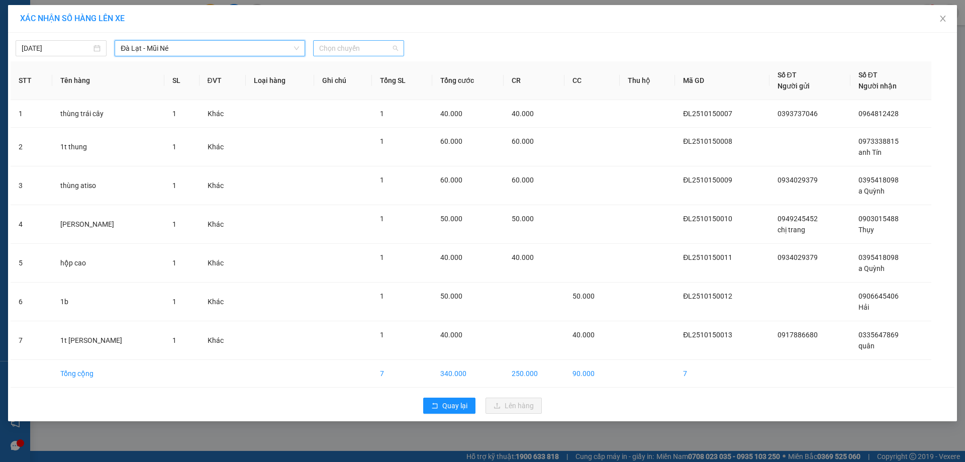
drag, startPoint x: 359, startPoint y: 49, endPoint x: 356, endPoint y: 77, distance: 27.8
click at [360, 50] on span "Chọn chuyến" at bounding box center [358, 48] width 79 height 15
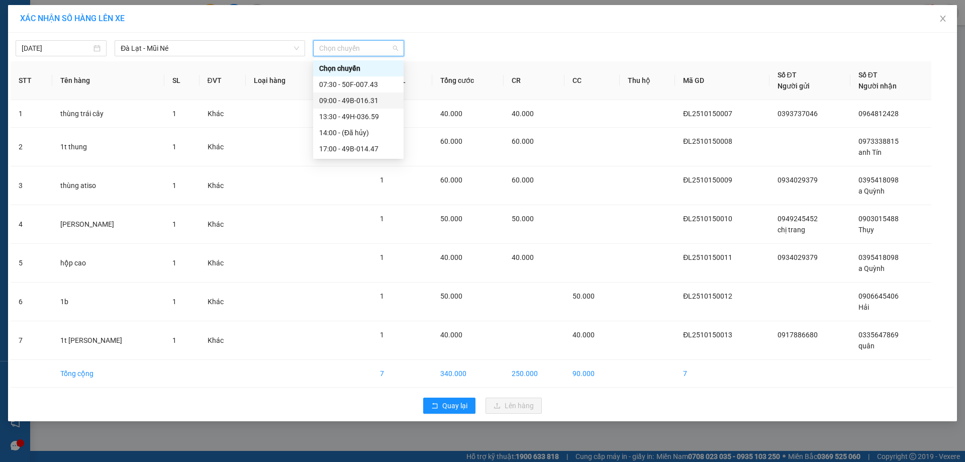
click at [333, 103] on div "09:00 - 49B-016.31" at bounding box center [358, 100] width 78 height 11
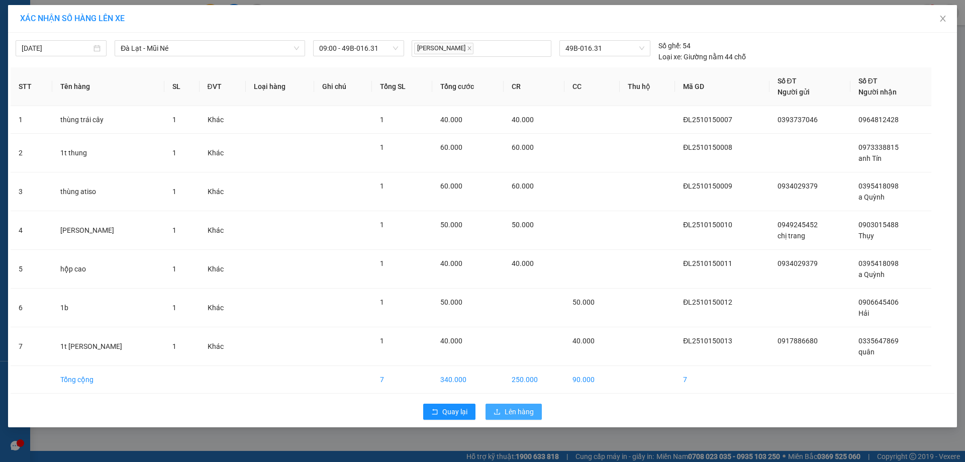
click at [505, 413] on span "Lên hàng" at bounding box center [518, 411] width 29 height 11
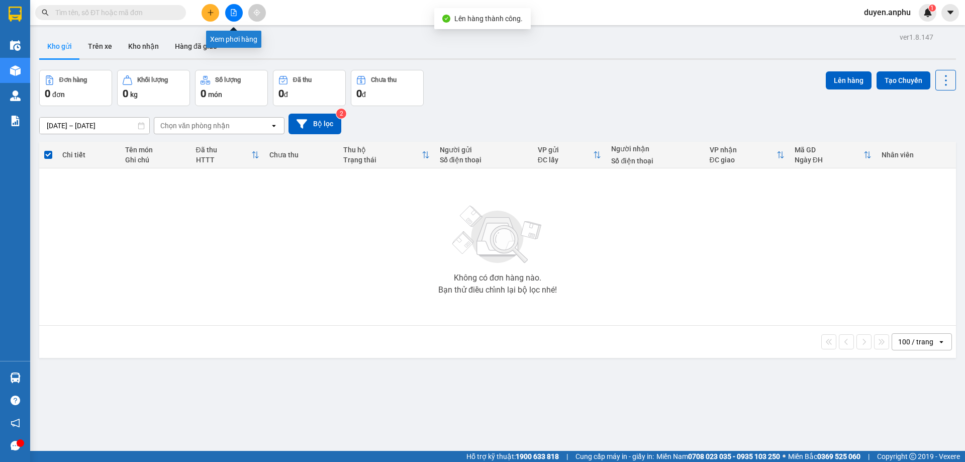
click at [235, 12] on icon "file-add" at bounding box center [234, 12] width 6 height 7
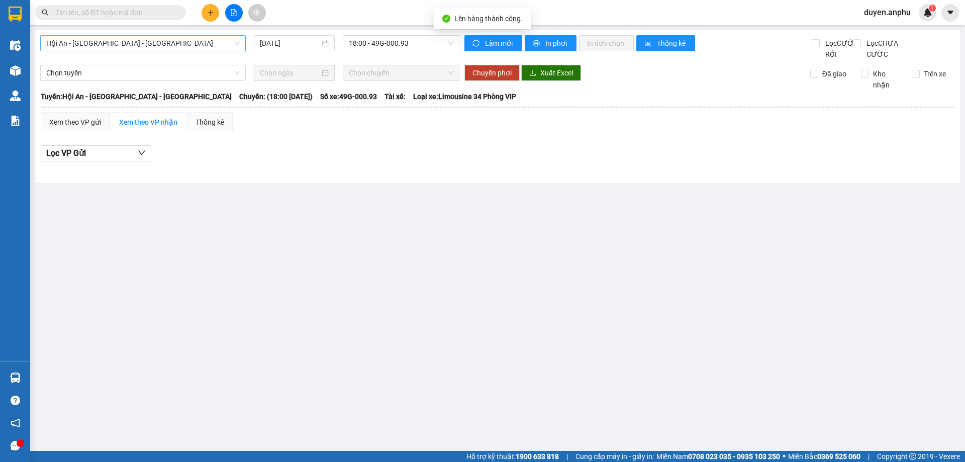
click at [172, 46] on span "Hội An - [GEOGRAPHIC_DATA] - [GEOGRAPHIC_DATA]" at bounding box center [142, 43] width 193 height 15
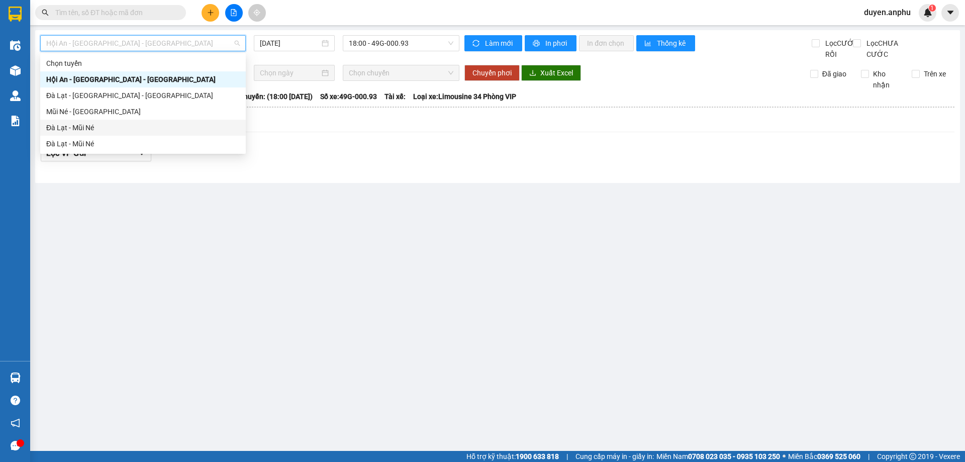
click at [170, 131] on div "Đà Lạt - Mũi Né" at bounding box center [142, 127] width 193 height 11
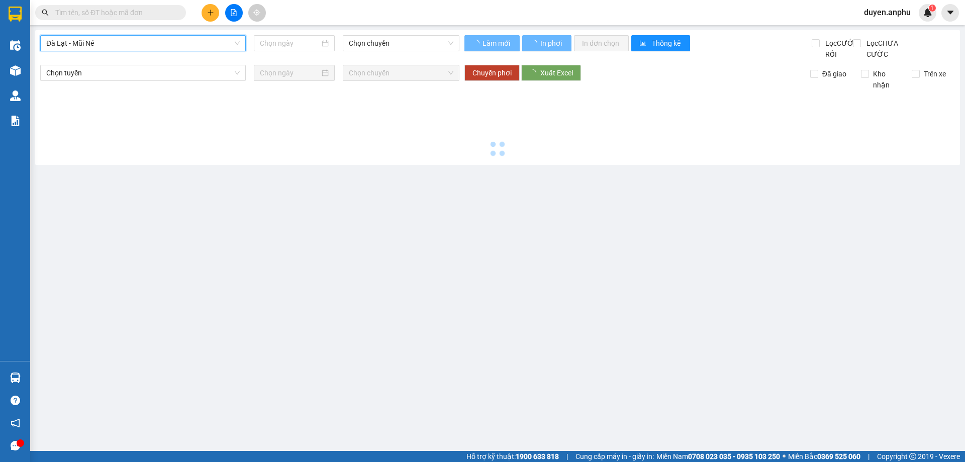
type input "[DATE]"
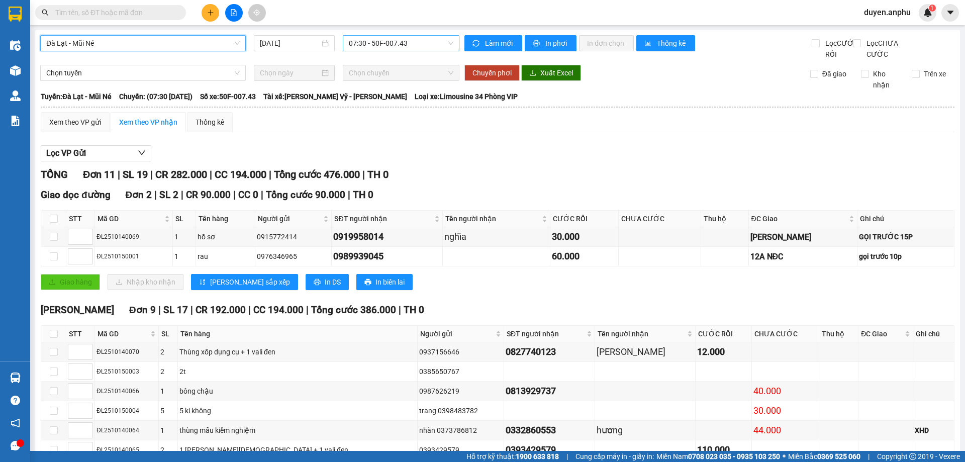
click at [383, 47] on span "07:30 - 50F-007.43" at bounding box center [401, 43] width 105 height 15
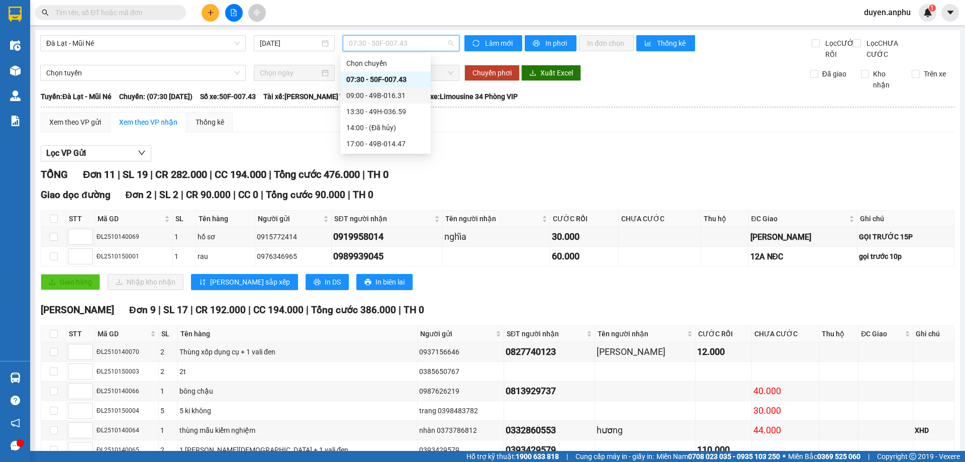
click at [366, 96] on div "09:00 - 49B-016.31" at bounding box center [385, 95] width 78 height 11
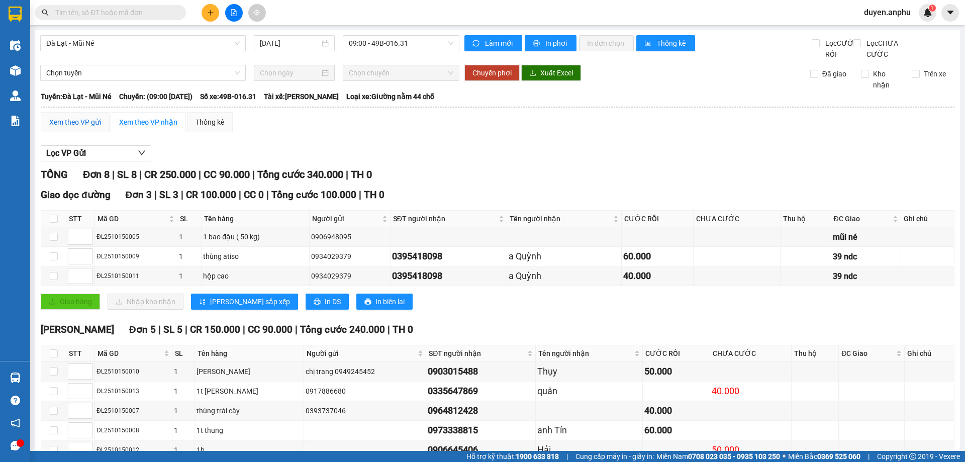
click at [72, 128] on div "Xem theo VP gửi" at bounding box center [75, 122] width 52 height 11
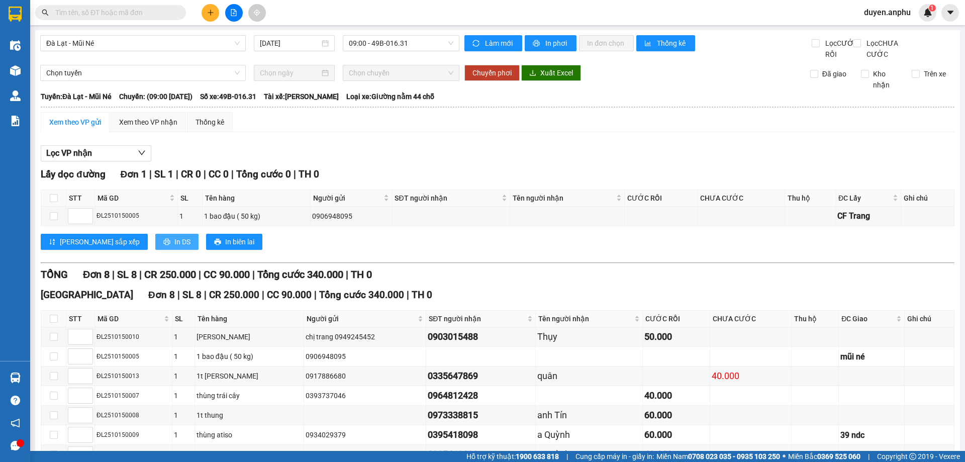
click at [174, 247] on span "In DS" at bounding box center [182, 241] width 16 height 11
click at [145, 128] on div "Xem theo VP nhận" at bounding box center [148, 122] width 58 height 11
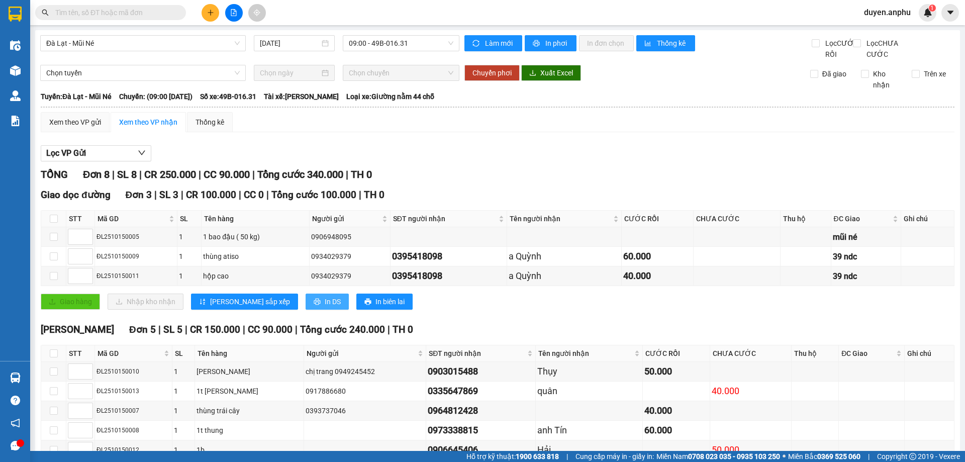
click at [314, 305] on icon "printer" at bounding box center [317, 301] width 7 height 7
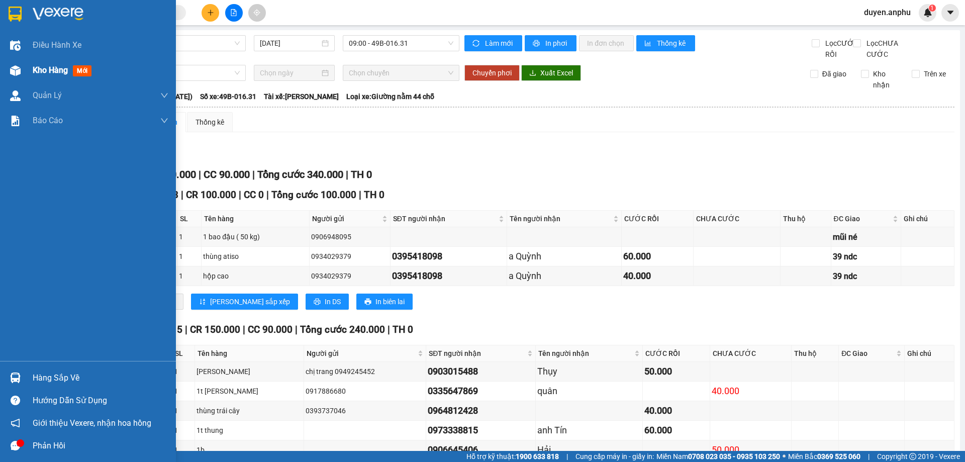
click at [47, 70] on span "Kho hàng" at bounding box center [50, 70] width 35 height 10
